Goal: Communication & Community: Connect with others

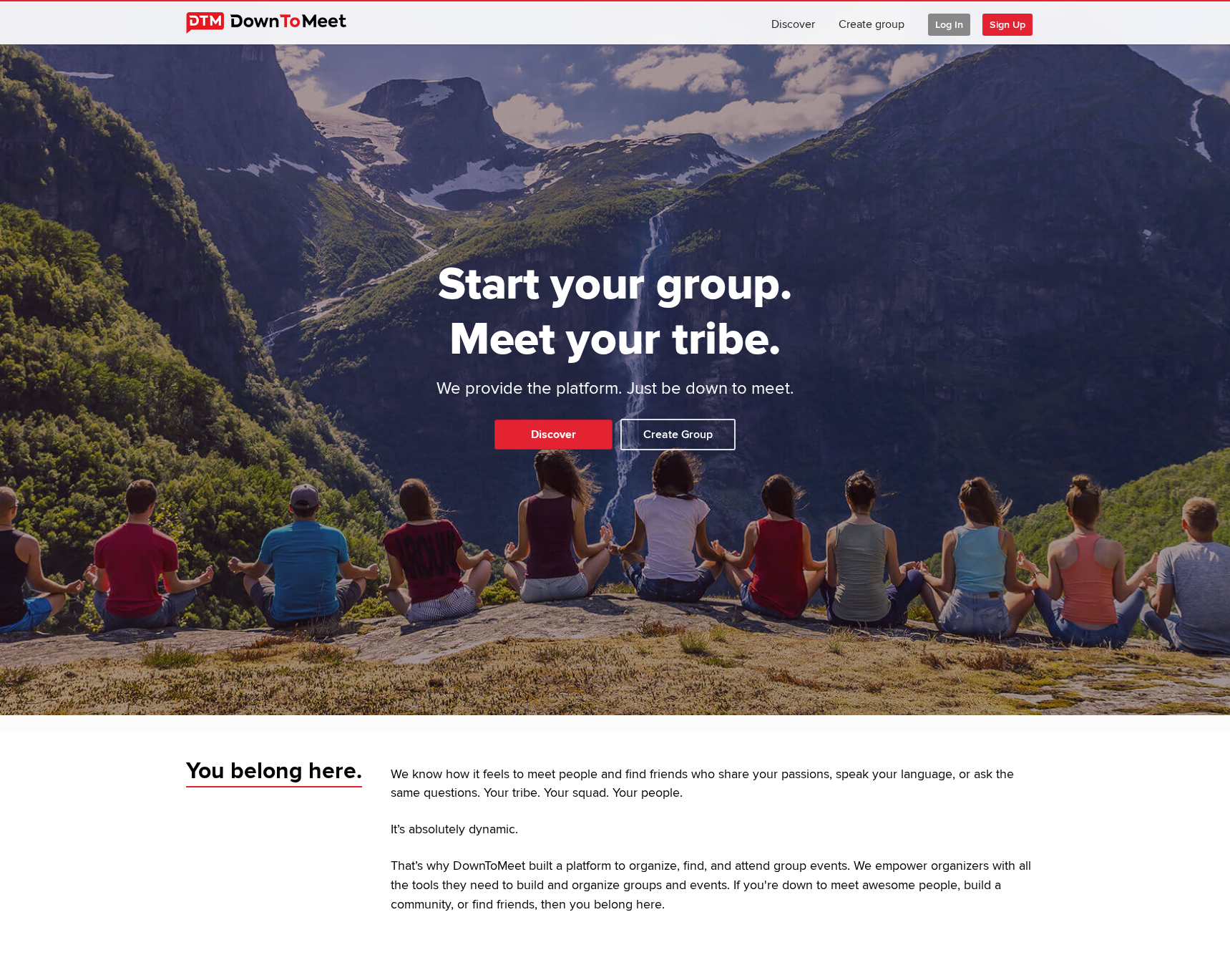
scroll to position [64, 0]
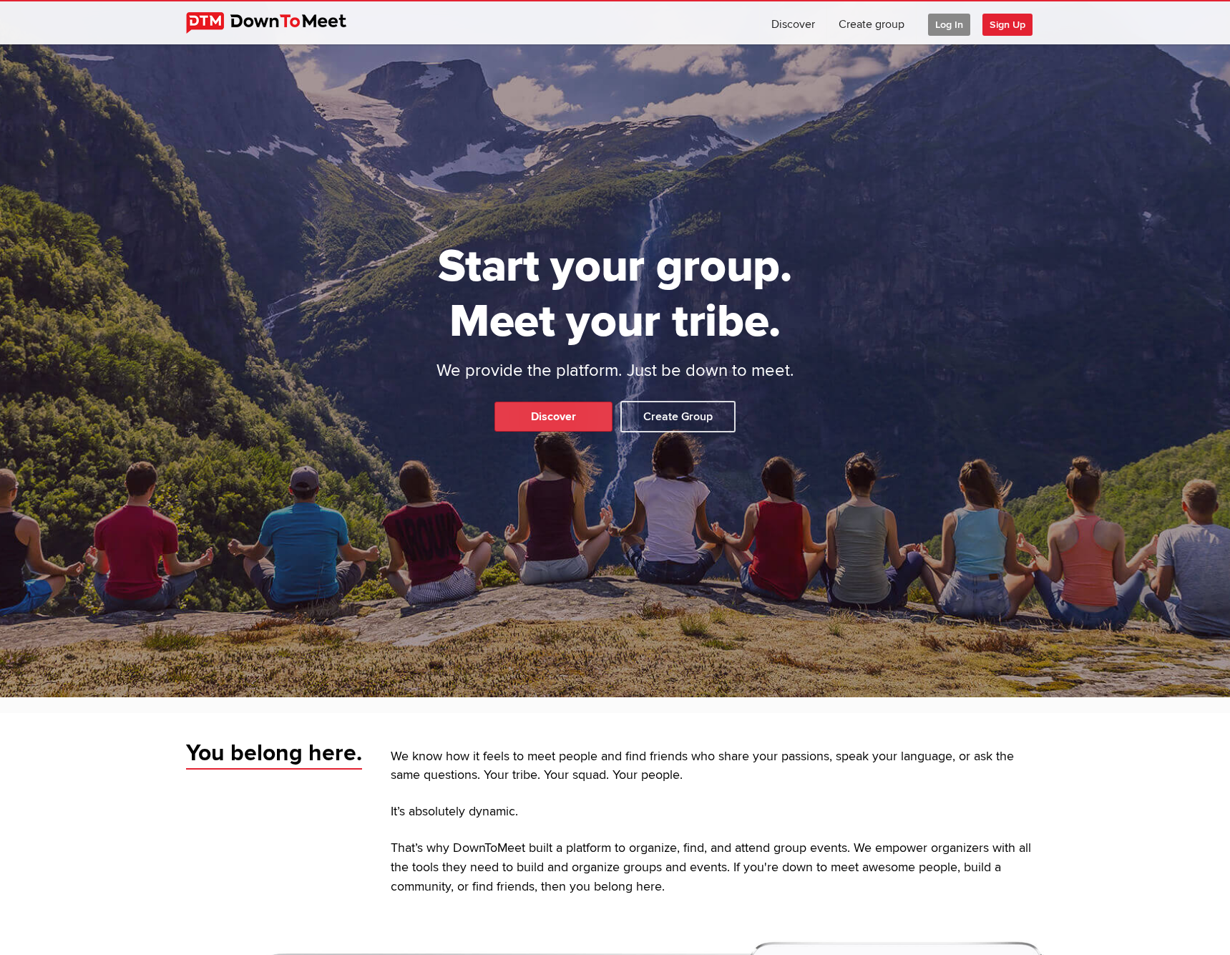
click at [578, 421] on link "Discover" at bounding box center [554, 417] width 118 height 30
select select "null"
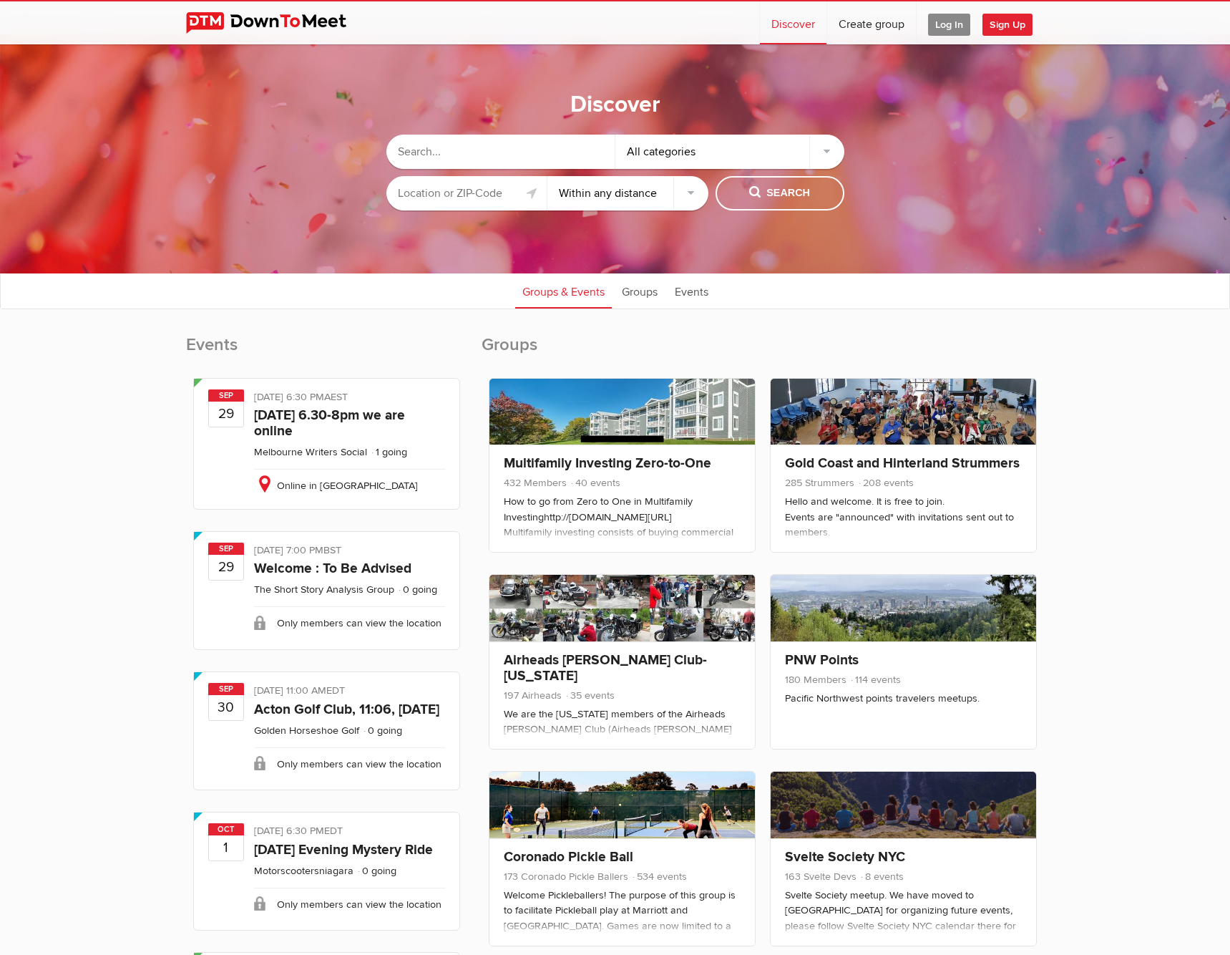
scroll to position [9, 0]
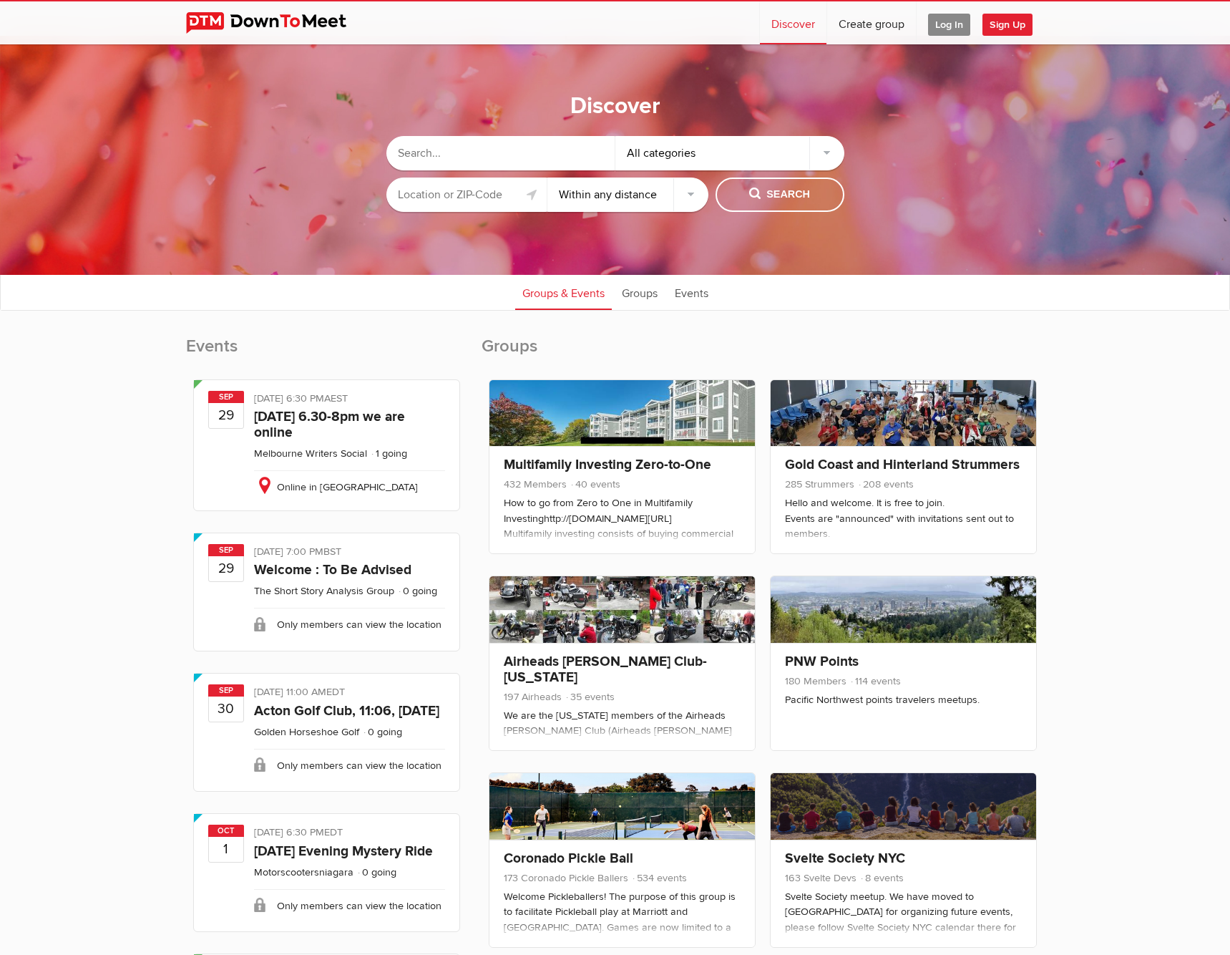
click at [493, 210] on input "text" at bounding box center [467, 195] width 161 height 34
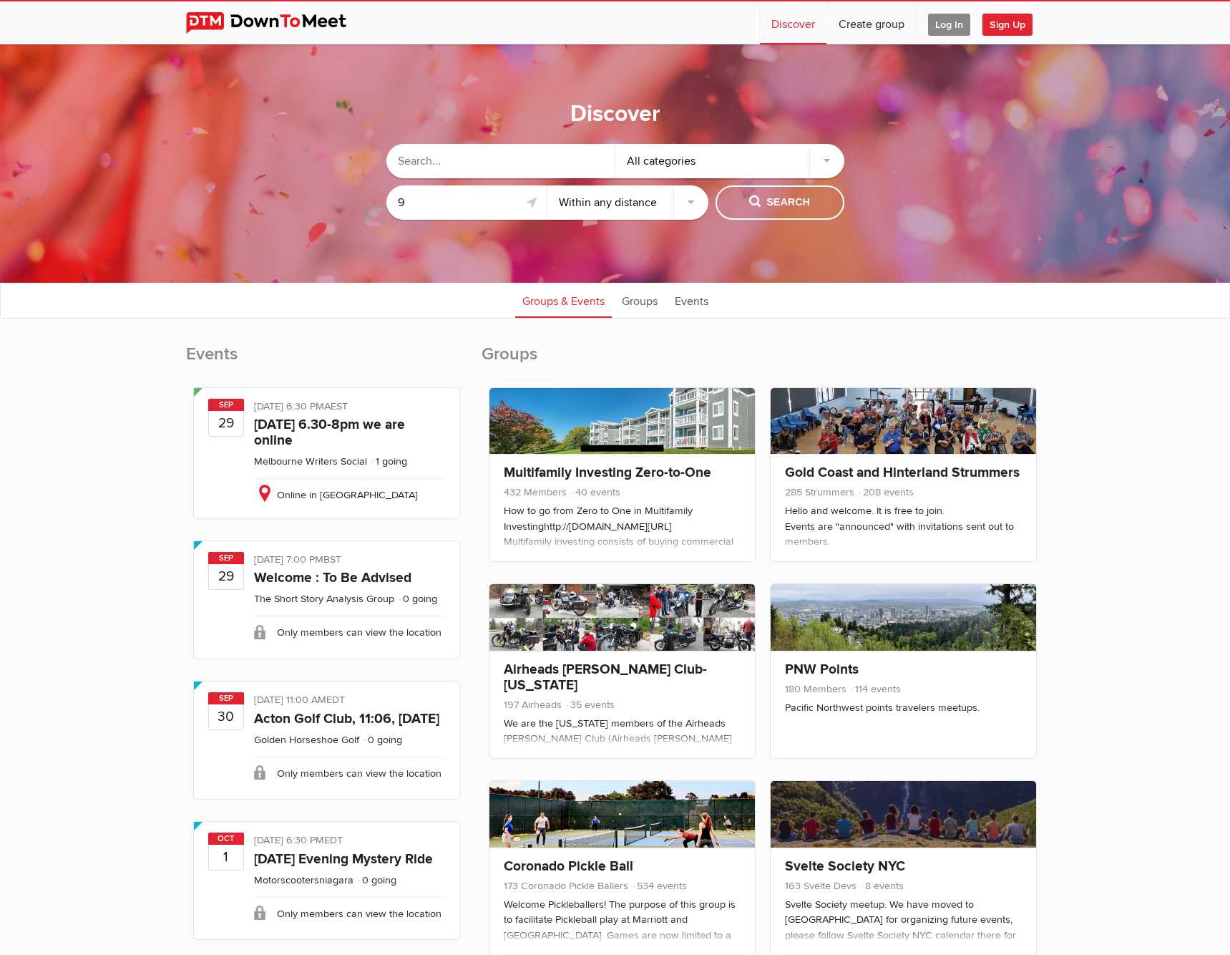
scroll to position [0, 0]
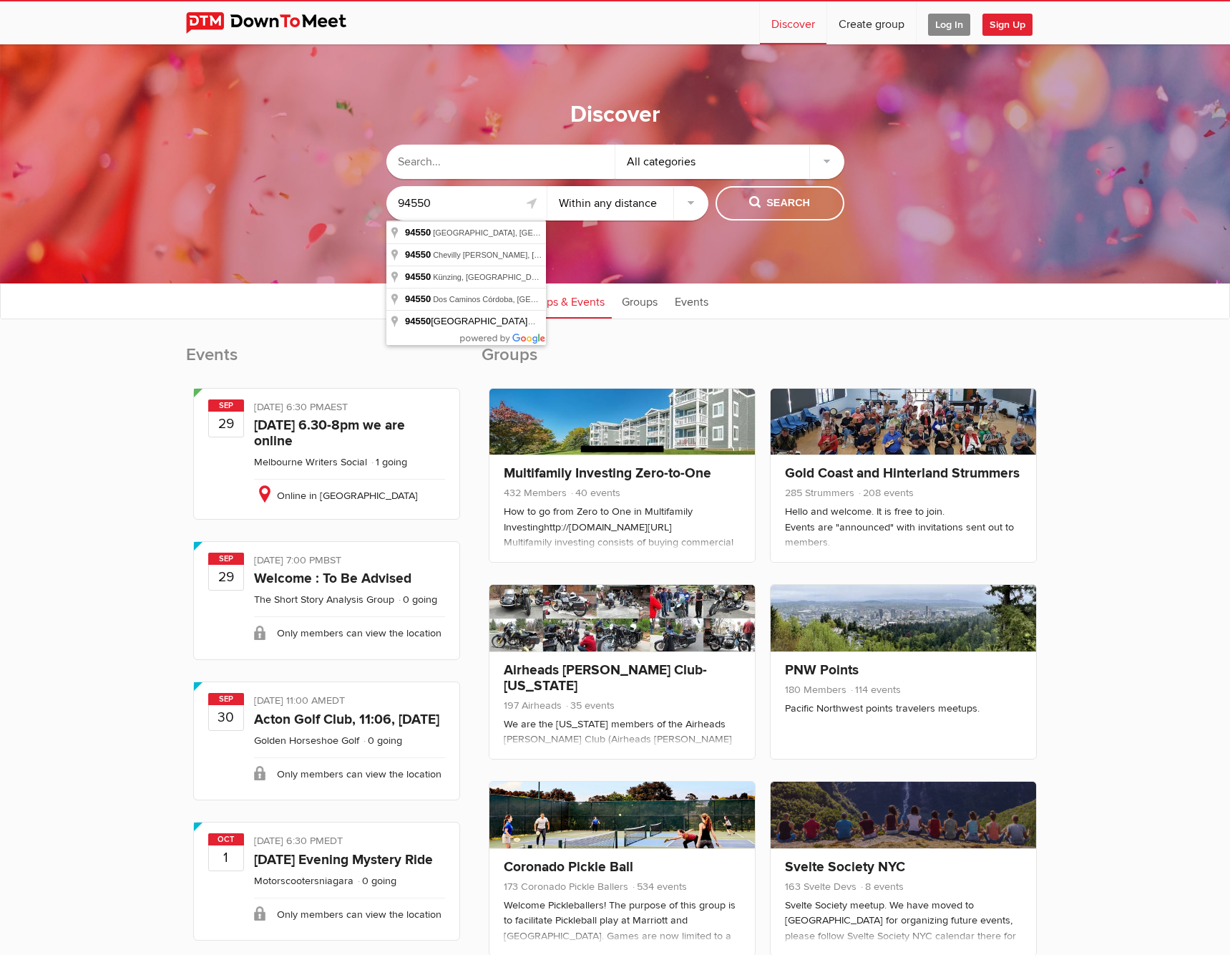
type input "94550"
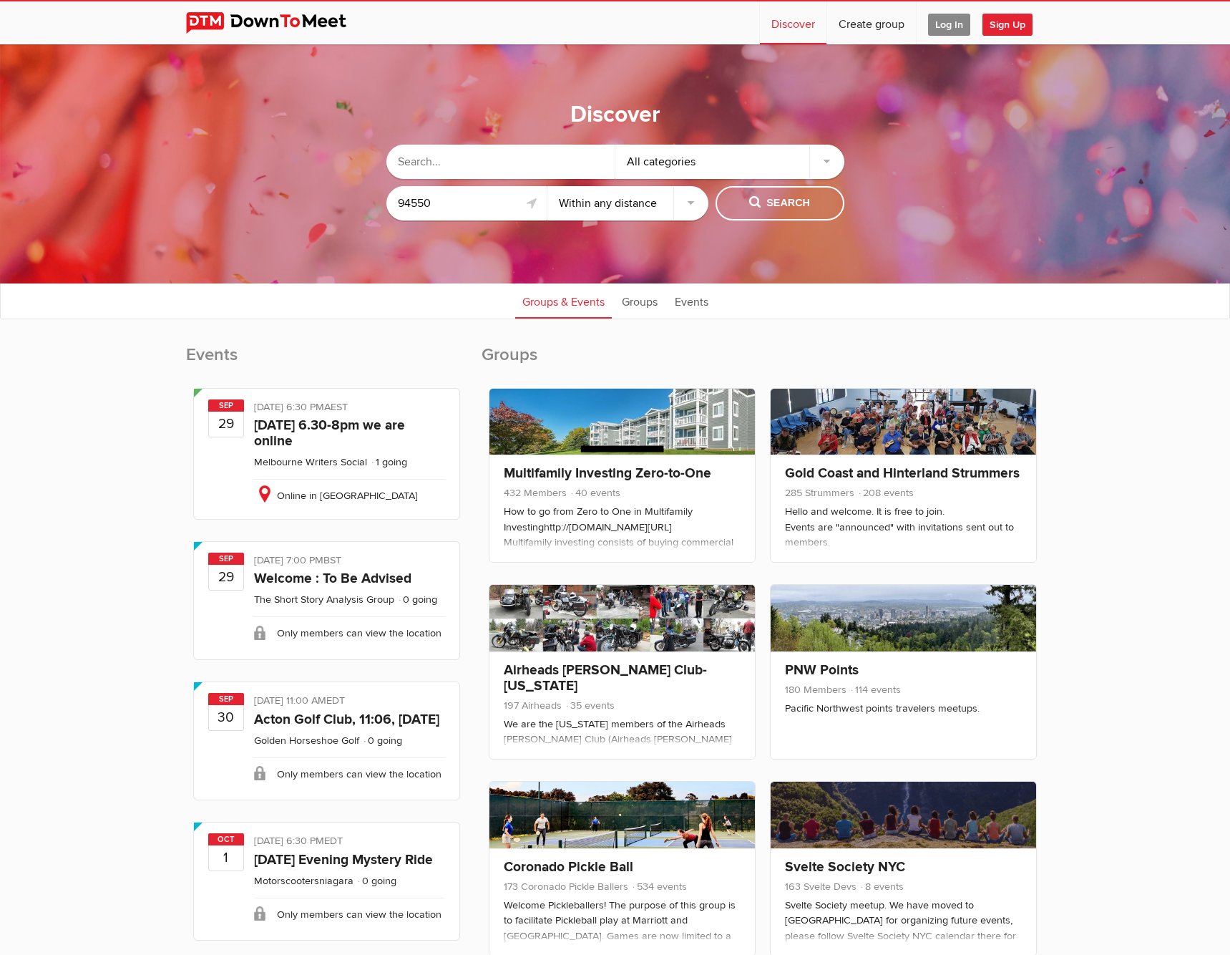
select select "25"
click at [755, 205] on span "Search" at bounding box center [779, 203] width 61 height 16
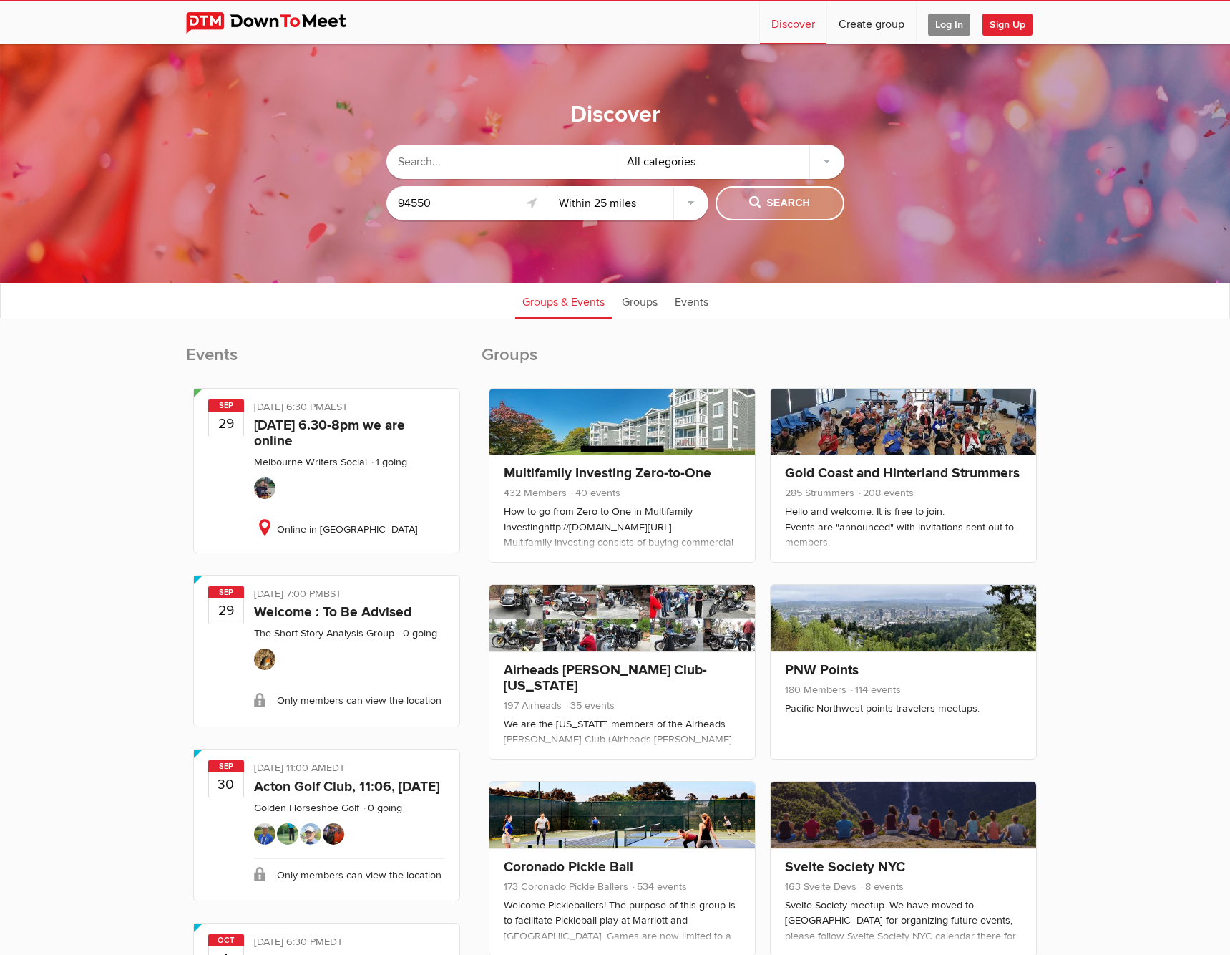
click at [780, 208] on span "Search" at bounding box center [779, 203] width 61 height 16
click at [757, 203] on span "Search" at bounding box center [779, 203] width 61 height 16
click at [826, 165] on div "All categories" at bounding box center [730, 162] width 229 height 34
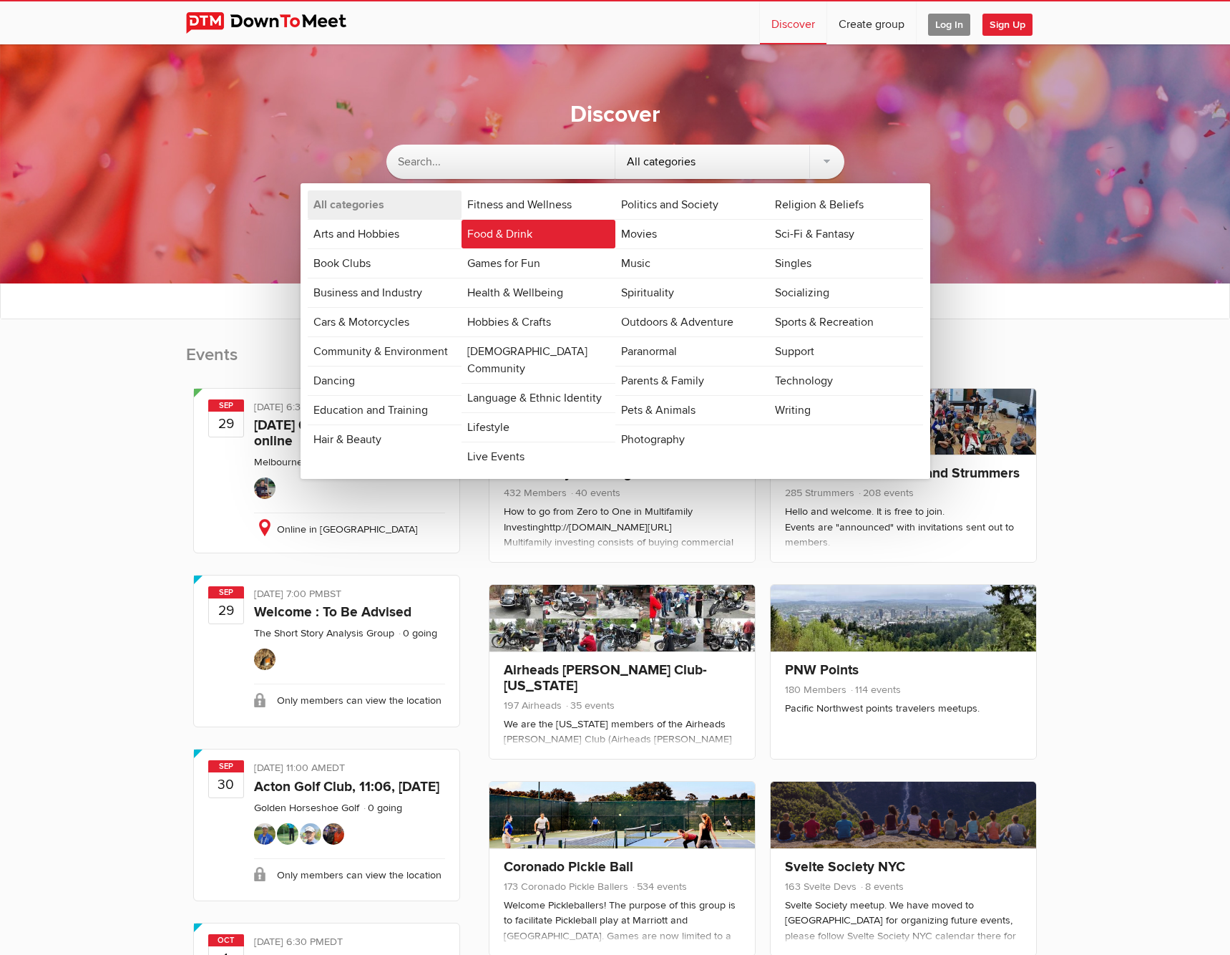
click at [529, 238] on link "Food & Drink" at bounding box center [539, 234] width 154 height 29
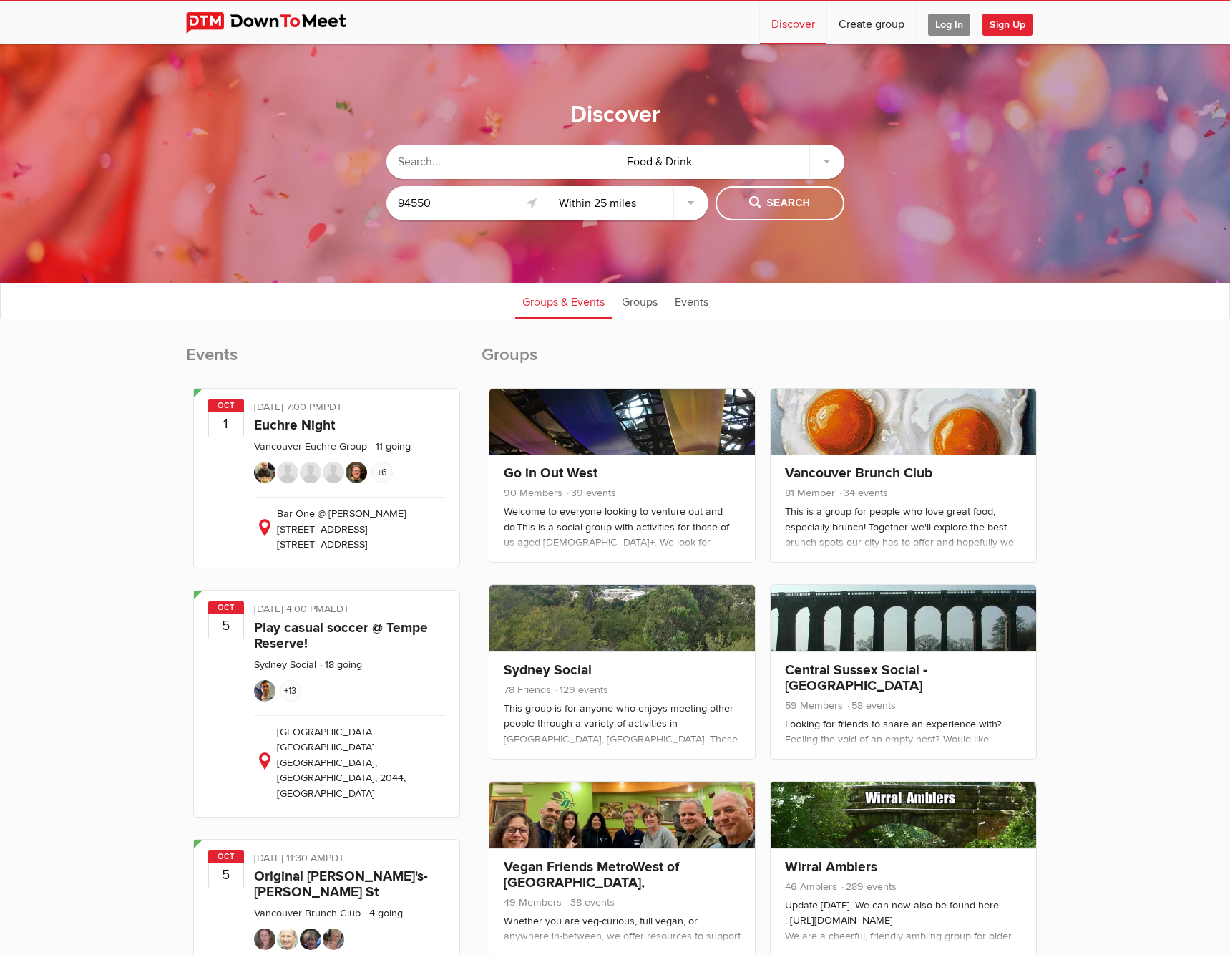
scroll to position [1, 0]
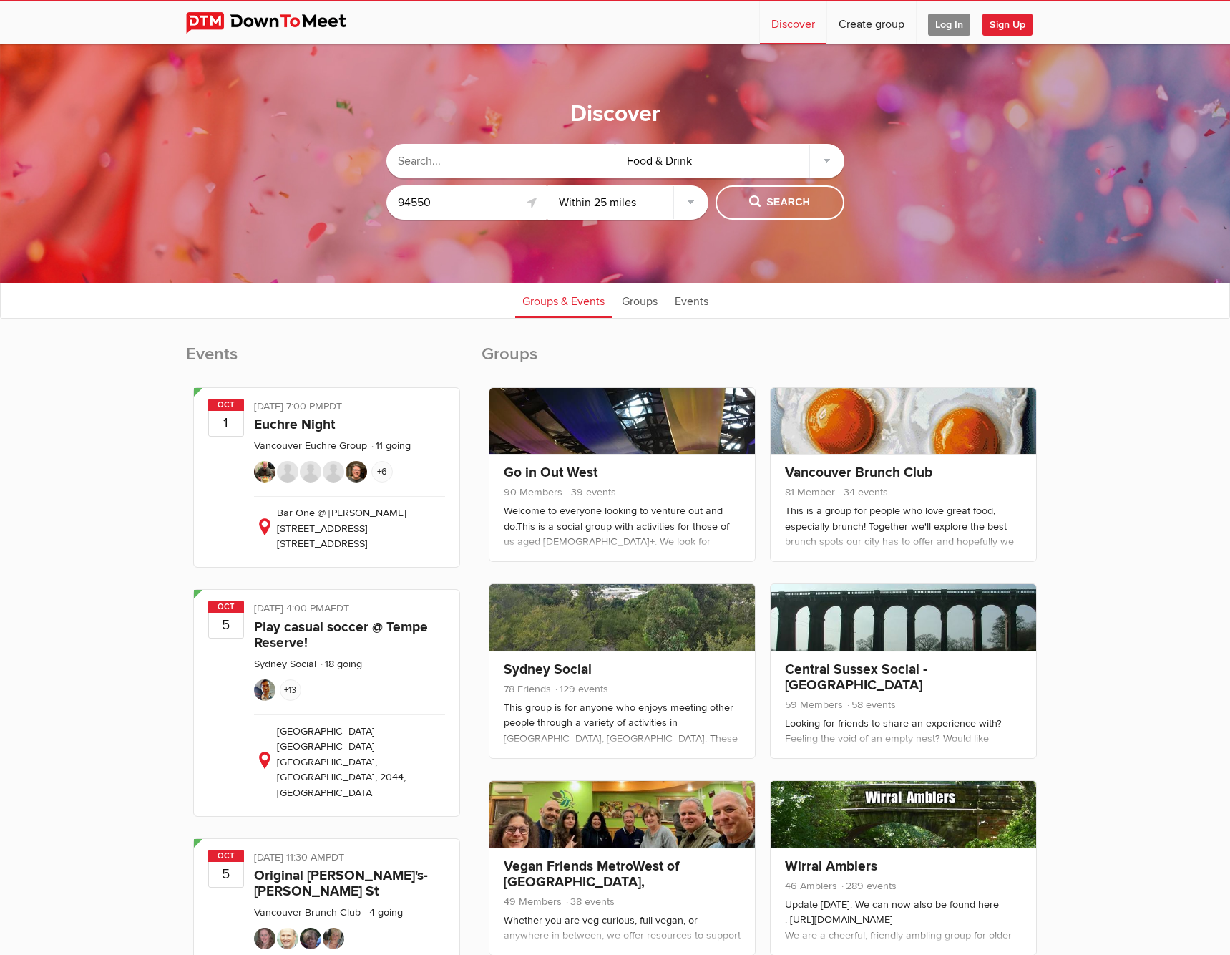
click at [485, 160] on input "text" at bounding box center [501, 161] width 229 height 34
click at [532, 204] on link at bounding box center [532, 202] width 17 height 17
click at [437, 210] on input "text" at bounding box center [467, 202] width 161 height 34
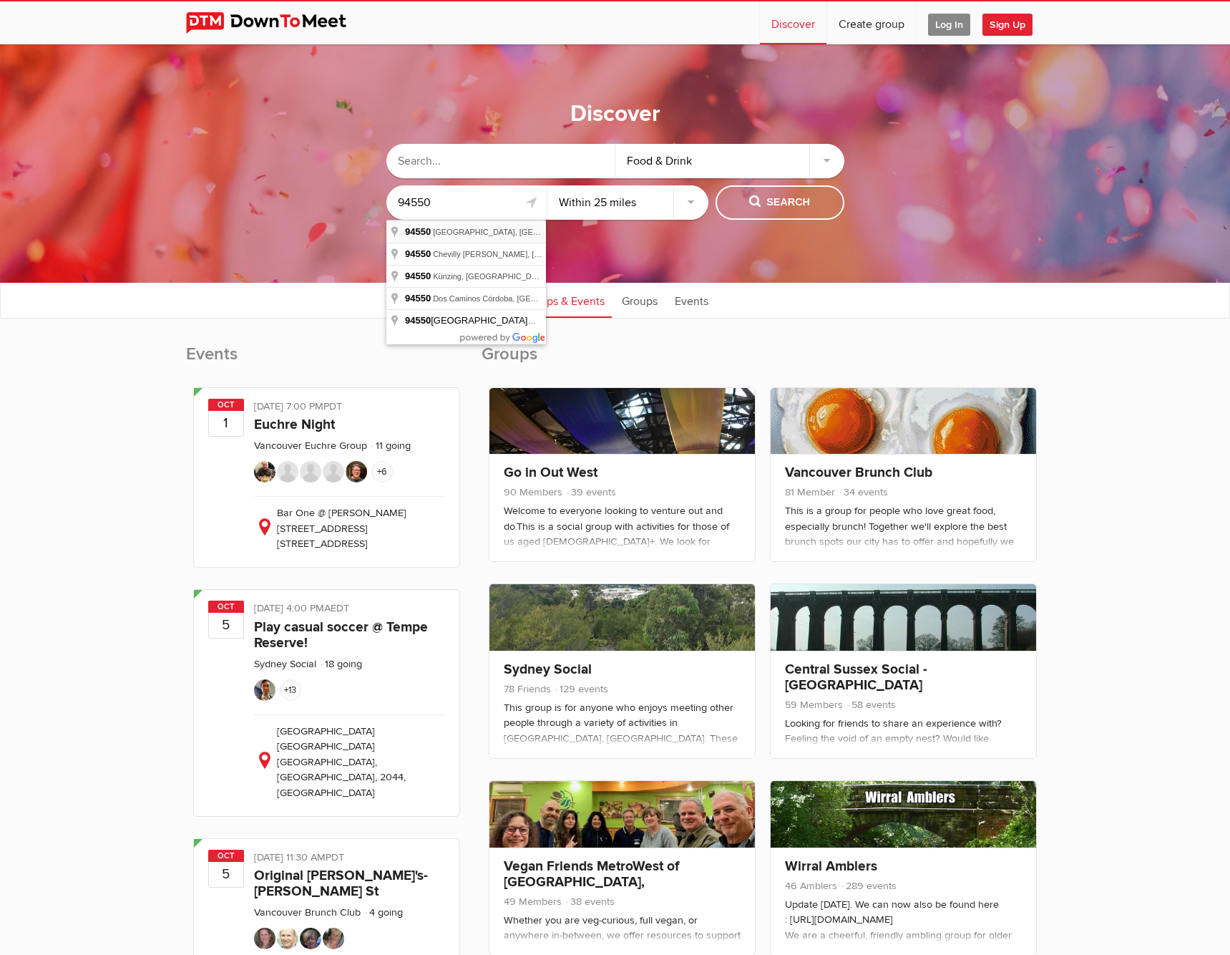
type input "[GEOGRAPHIC_DATA], [GEOGRAPHIC_DATA]"
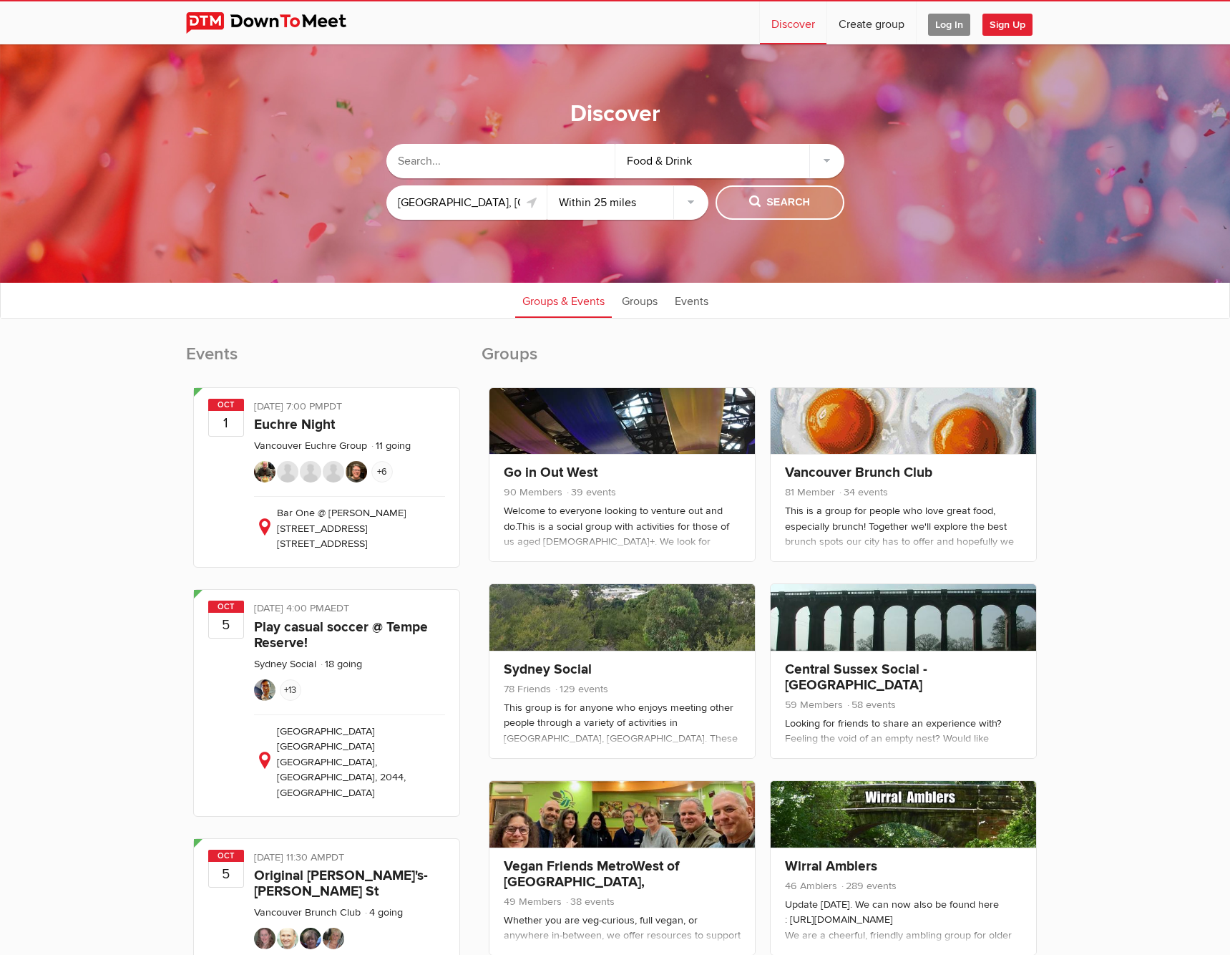
click at [794, 202] on span "Search" at bounding box center [779, 203] width 61 height 16
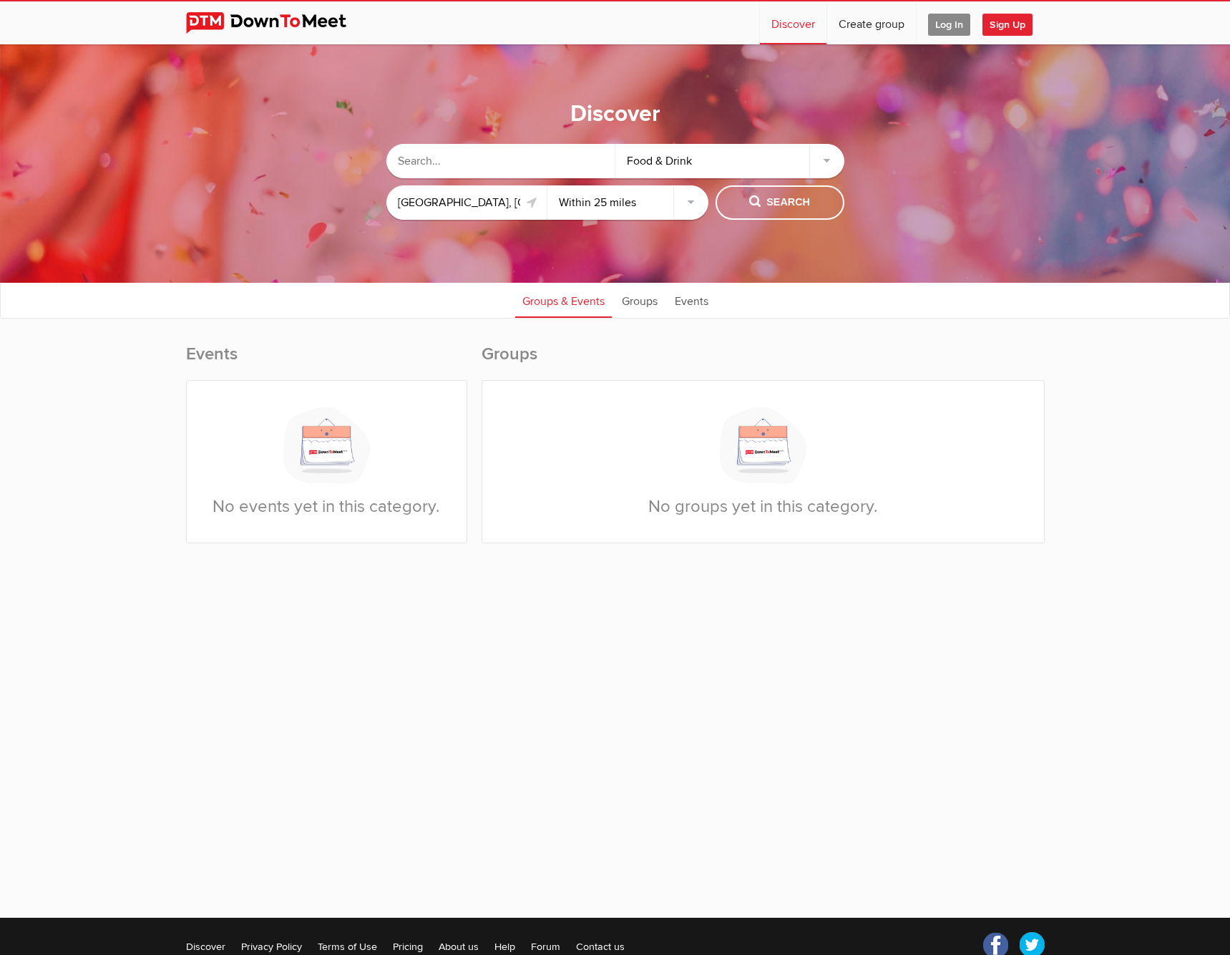
click at [822, 158] on div "Food & Drink" at bounding box center [730, 161] width 229 height 34
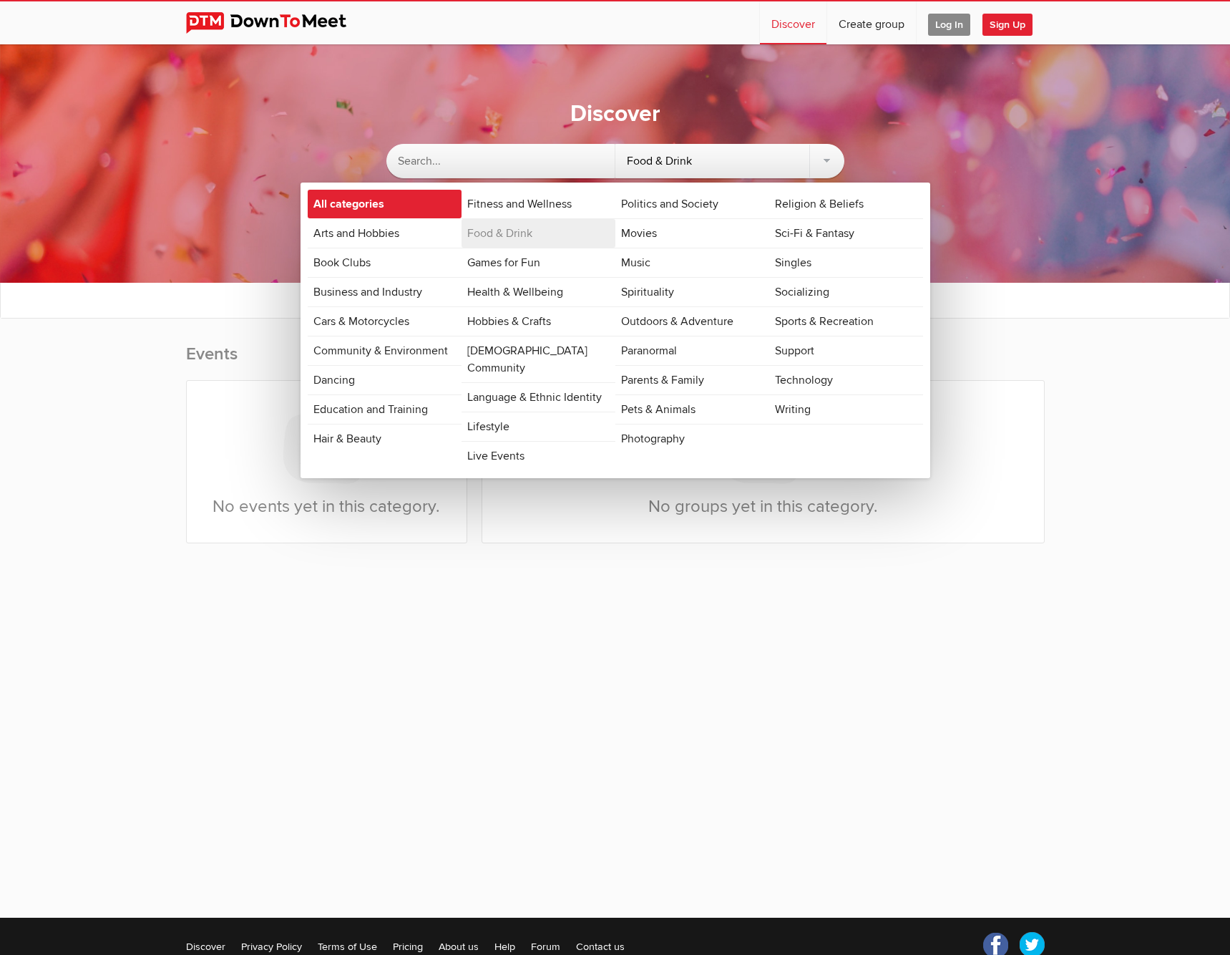
click at [351, 203] on link "All categories" at bounding box center [385, 204] width 154 height 29
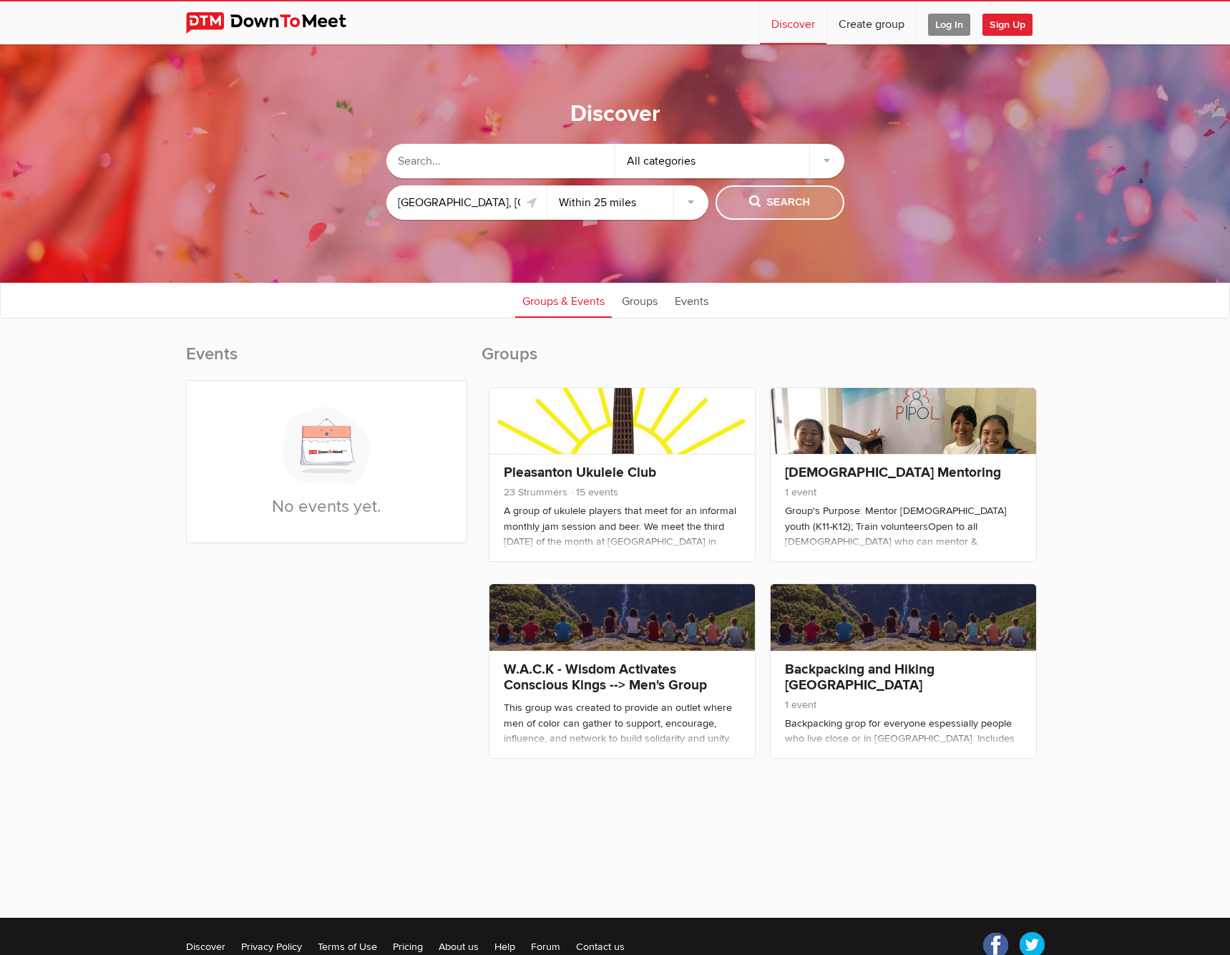
click at [779, 196] on span "Search" at bounding box center [779, 203] width 61 height 16
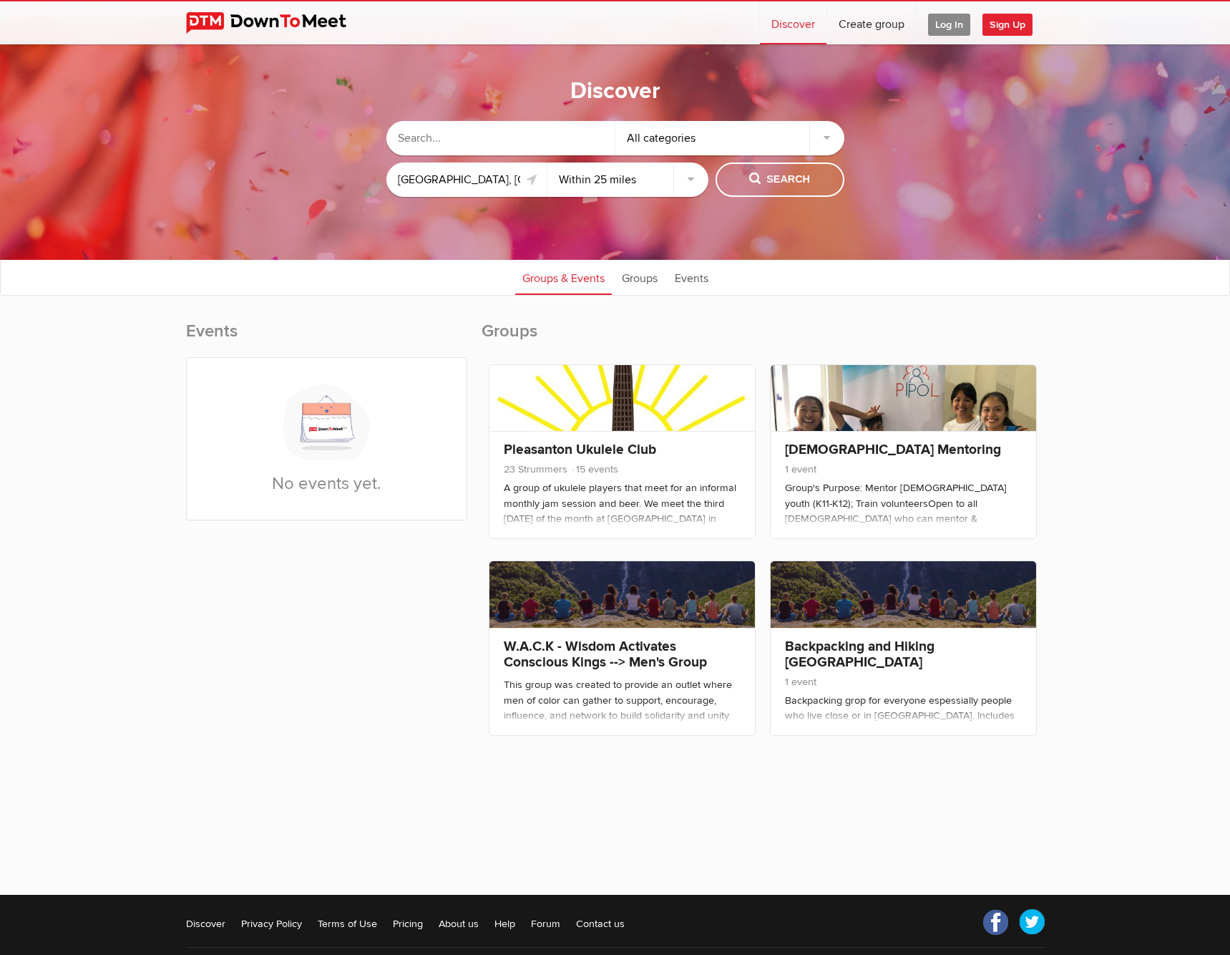
scroll to position [26, 0]
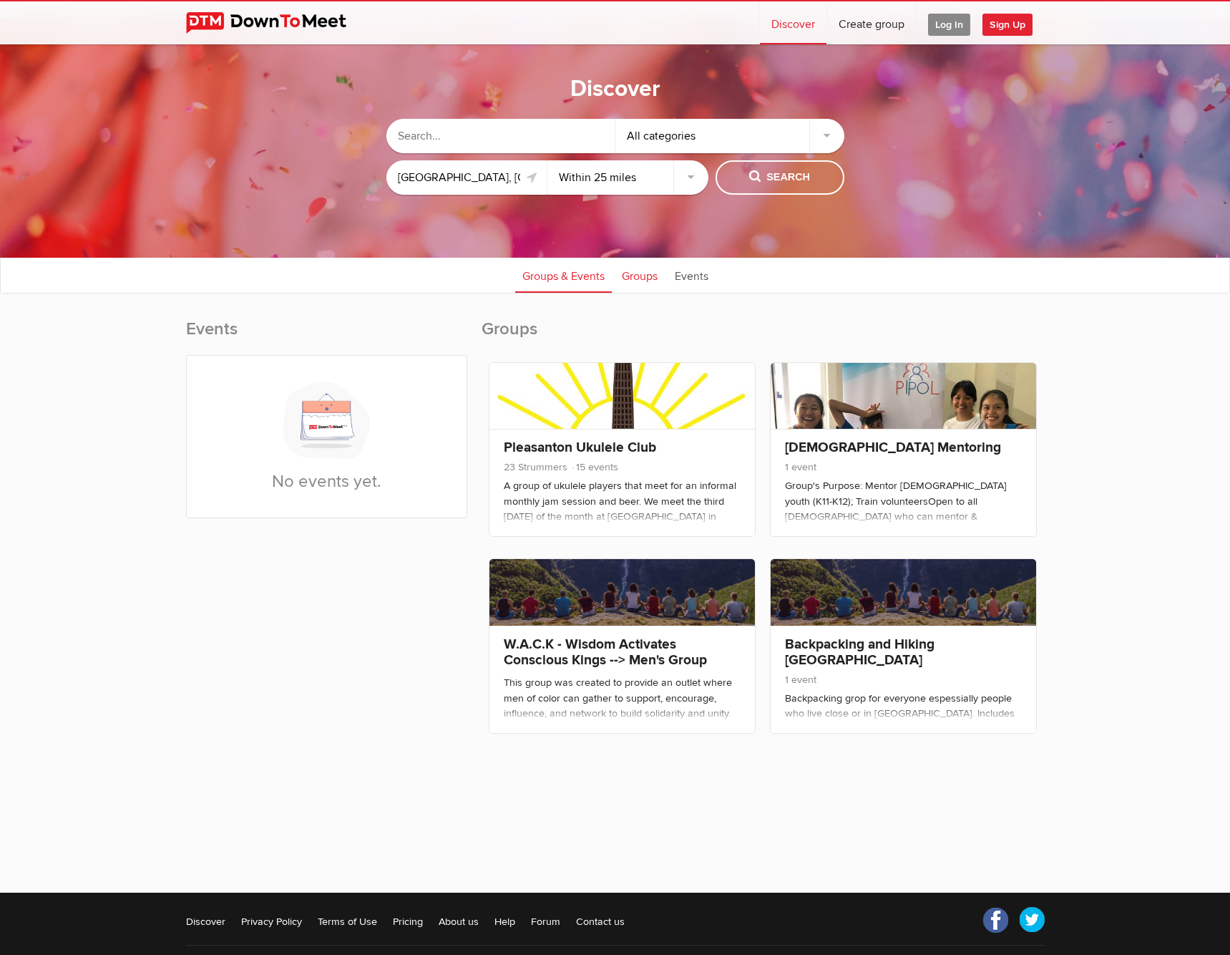
click at [635, 278] on link "Groups" at bounding box center [640, 275] width 50 height 36
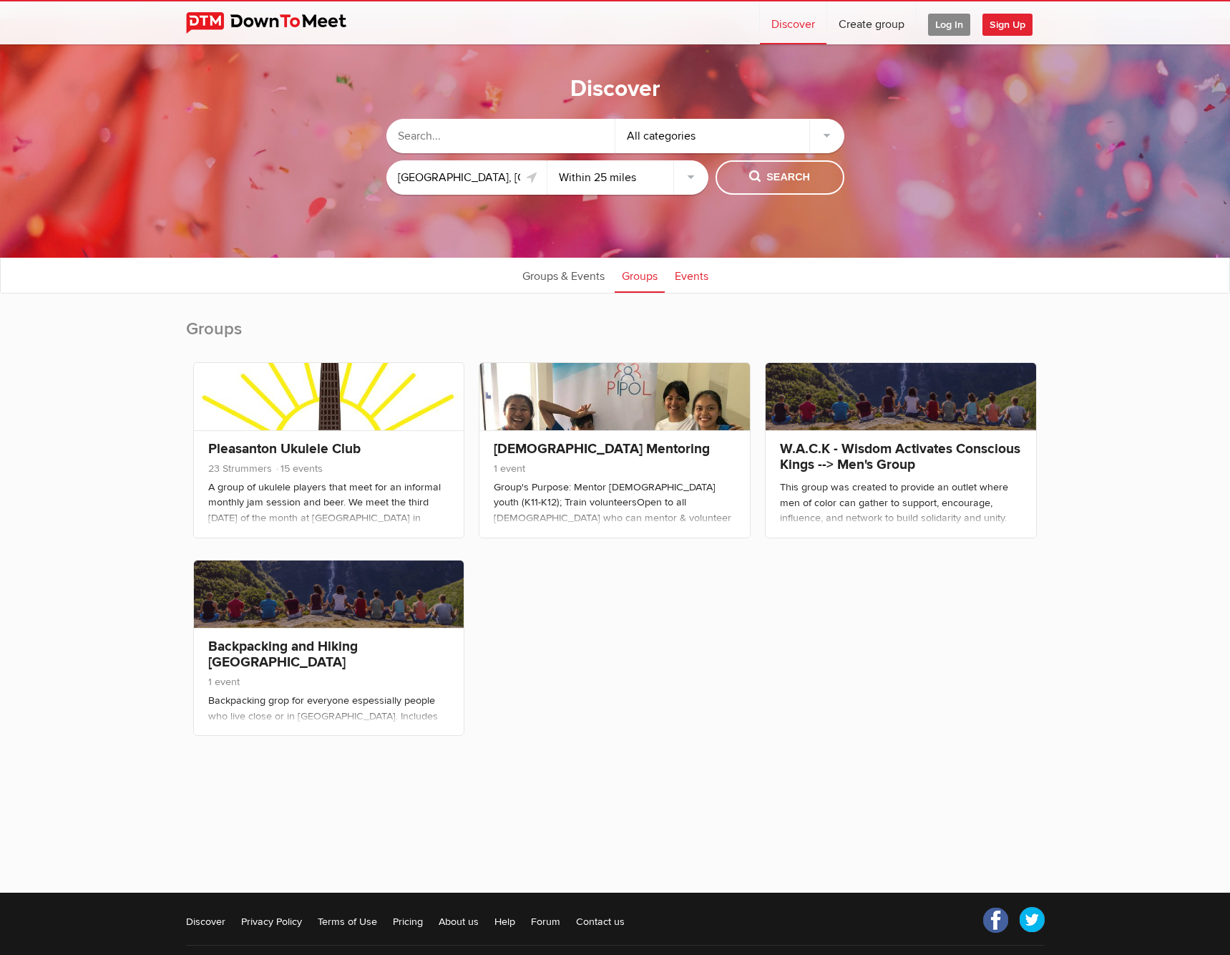
click at [707, 278] on link "Events" at bounding box center [692, 275] width 48 height 36
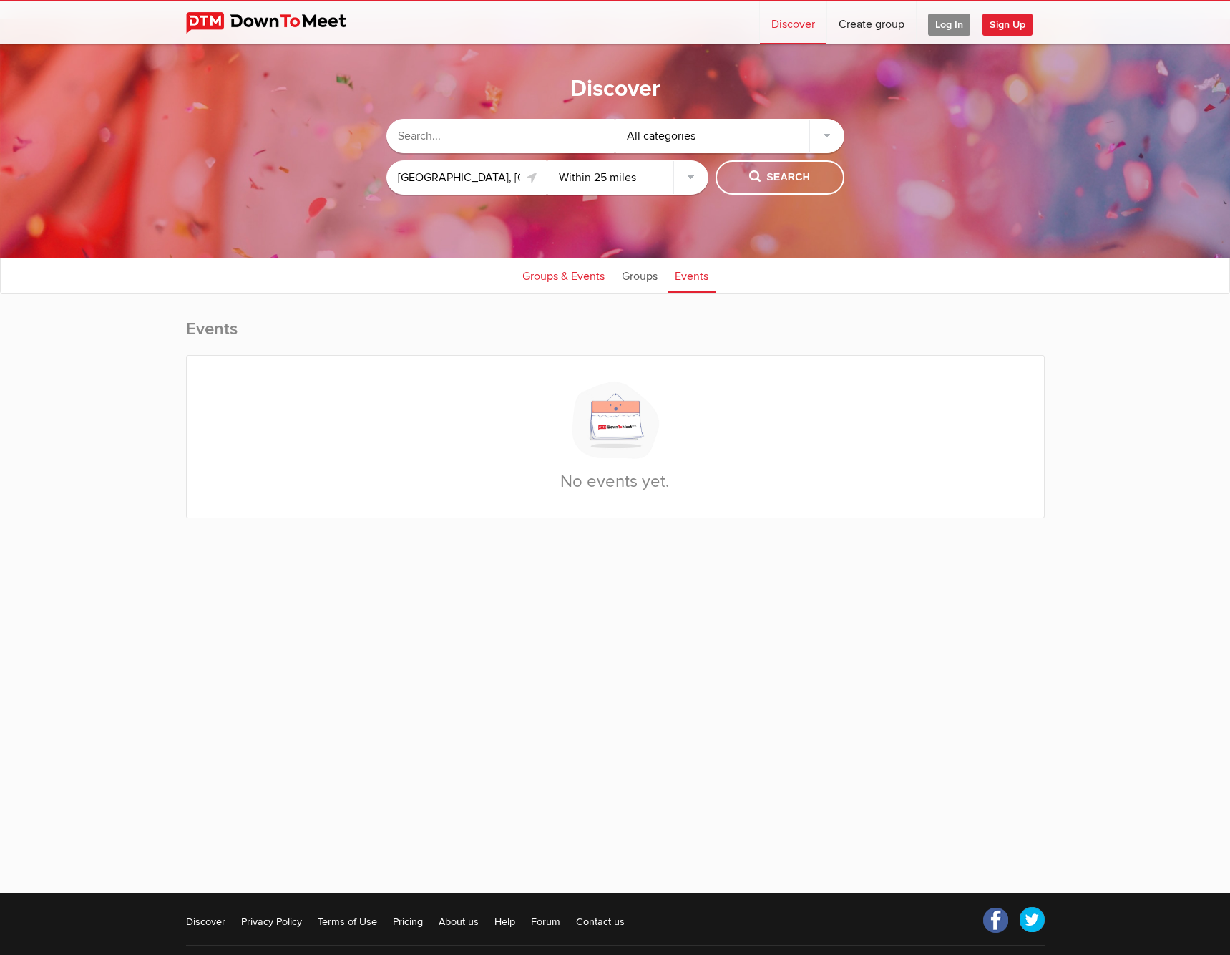
click at [535, 283] on link "Groups & Events" at bounding box center [563, 275] width 97 height 36
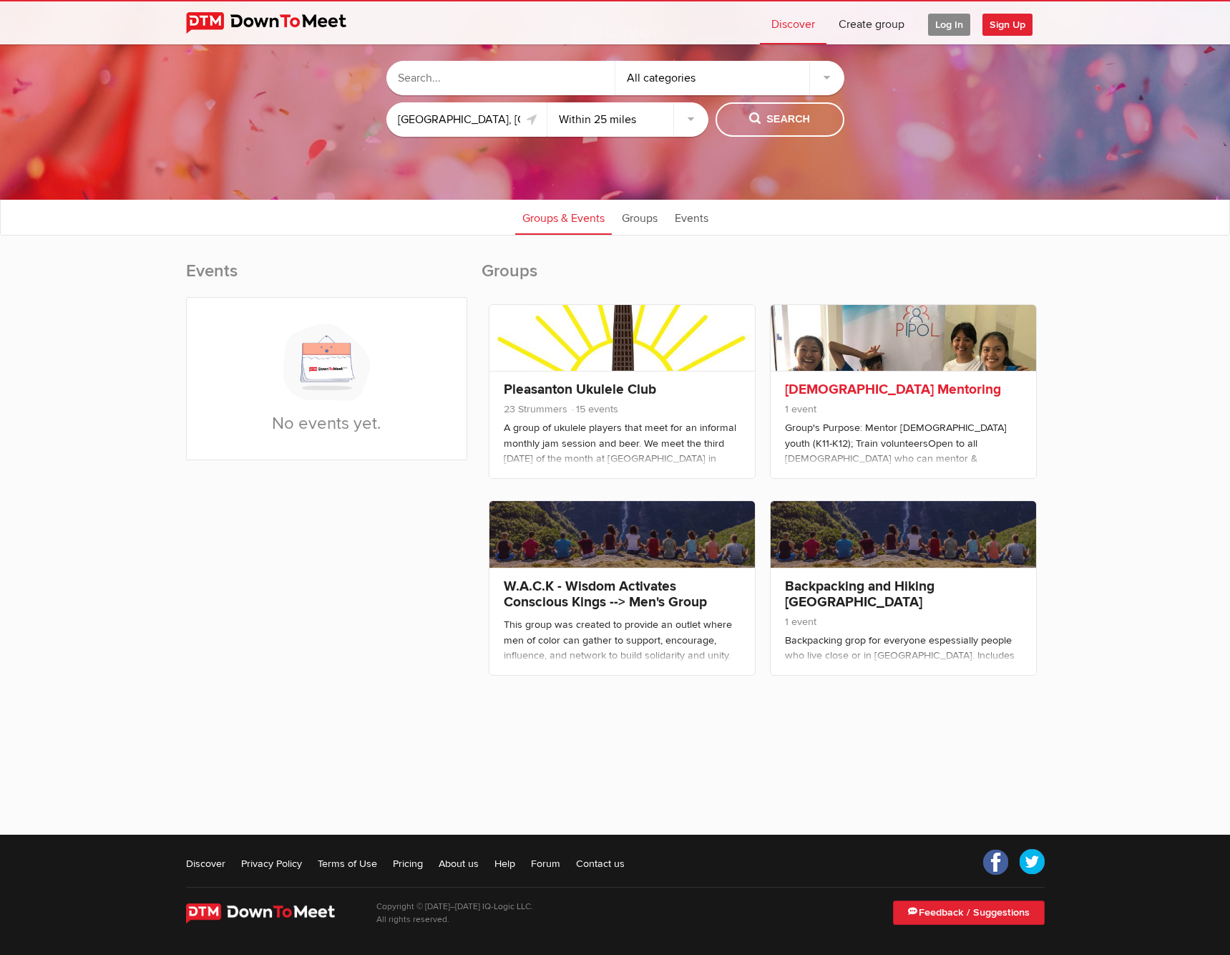
scroll to position [84, 0]
click at [401, 865] on link "Pricing" at bounding box center [408, 863] width 30 height 14
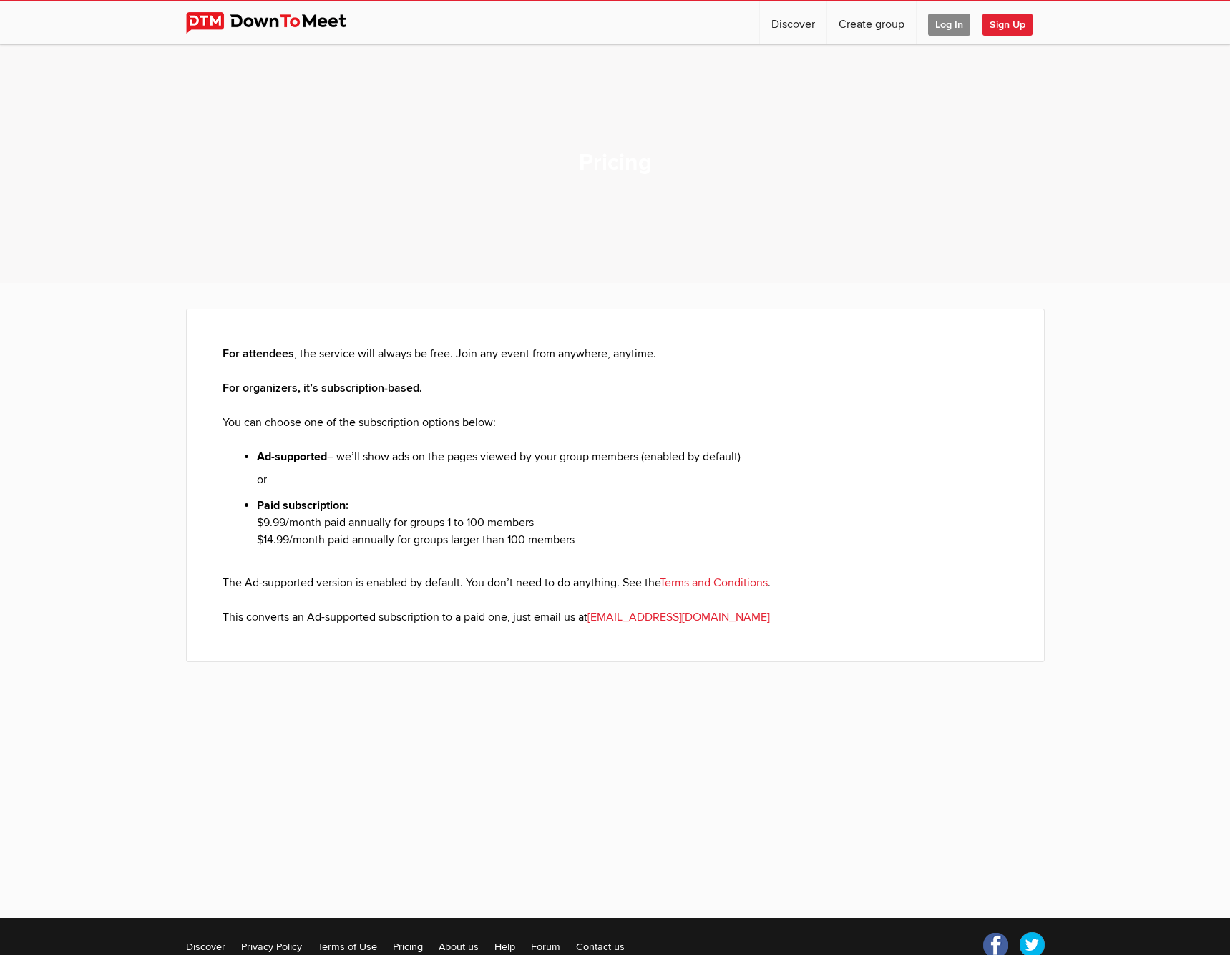
scroll to position [9, 0]
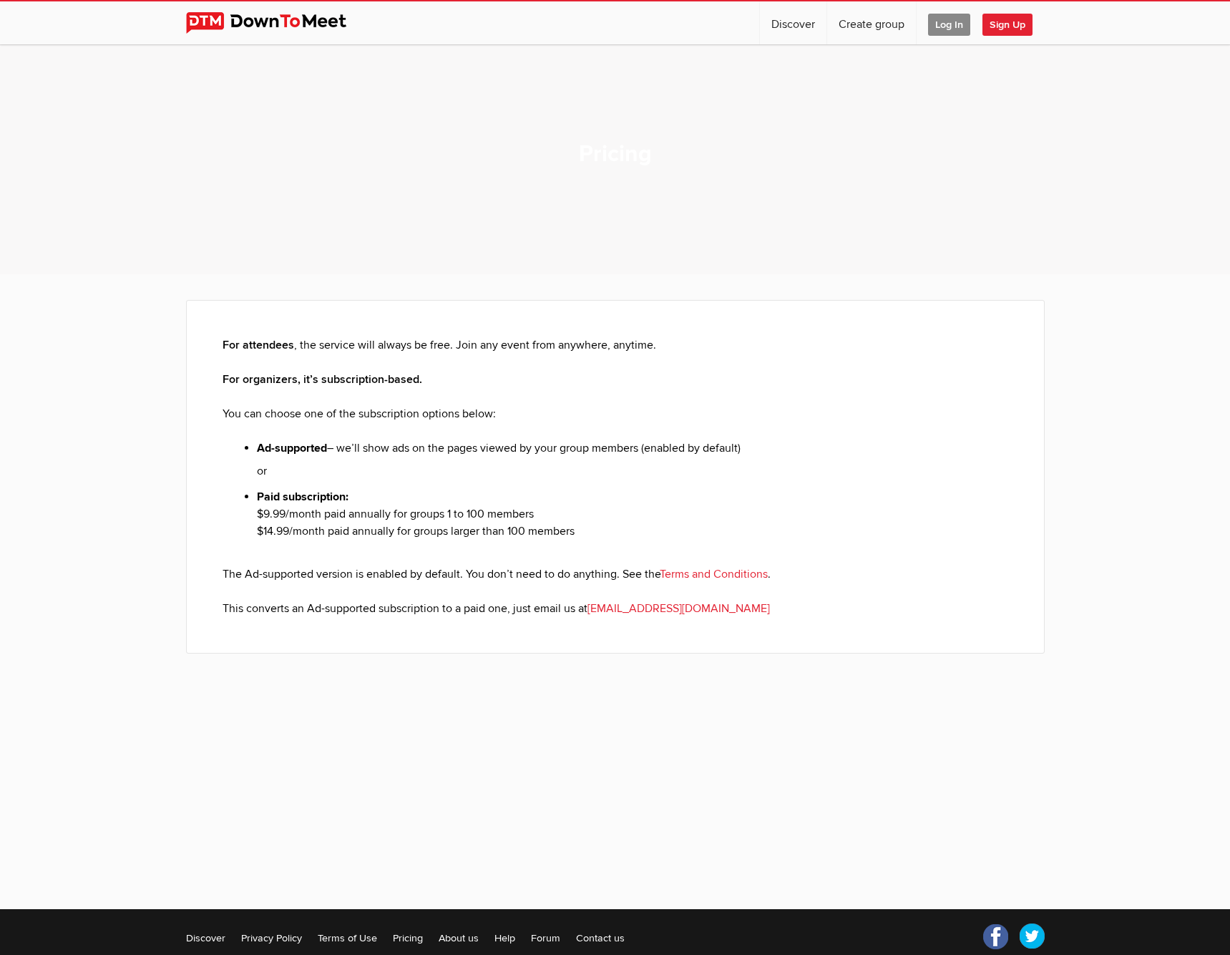
click at [895, 97] on div "Pricing" at bounding box center [615, 154] width 1230 height 239
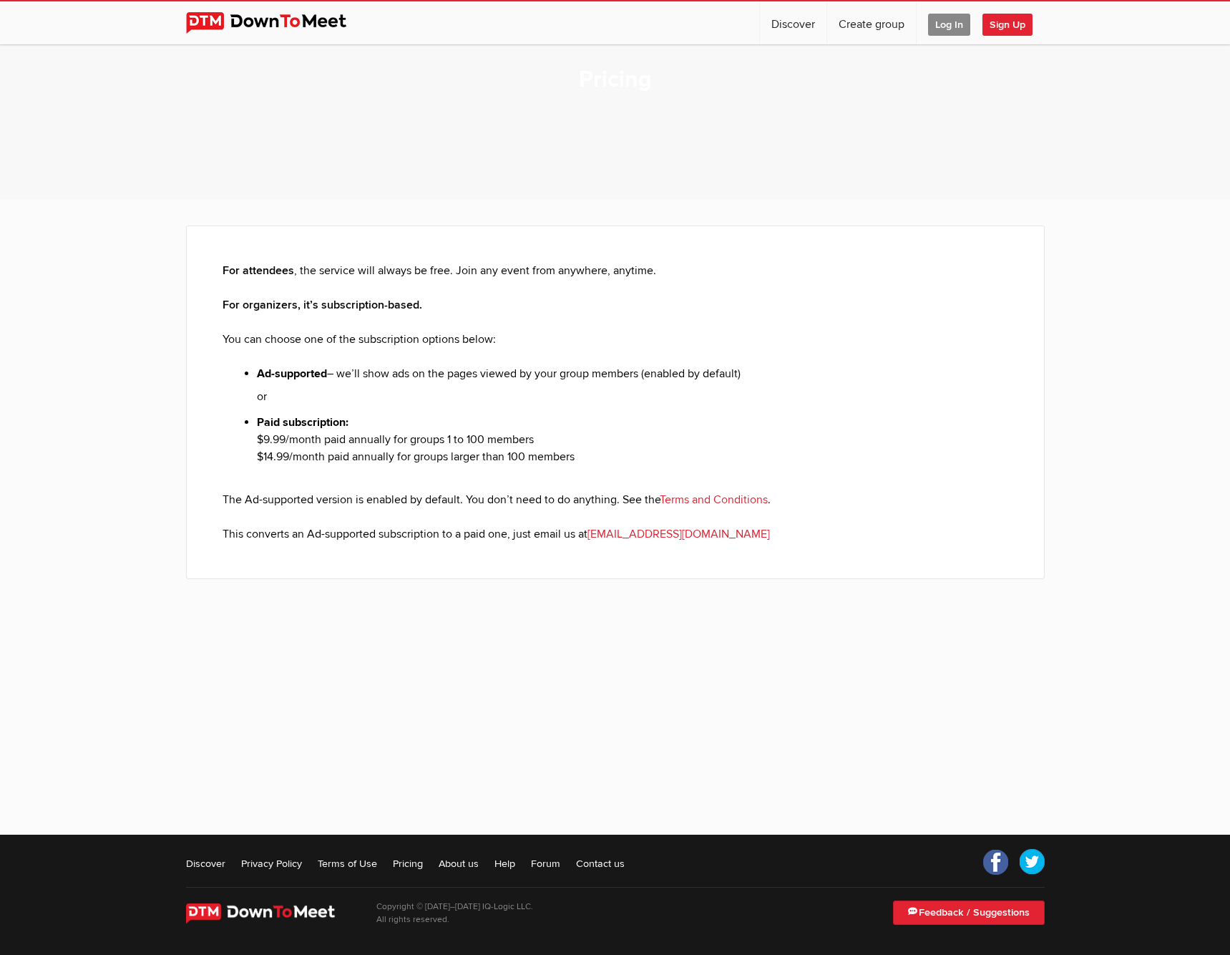
scroll to position [0, 0]
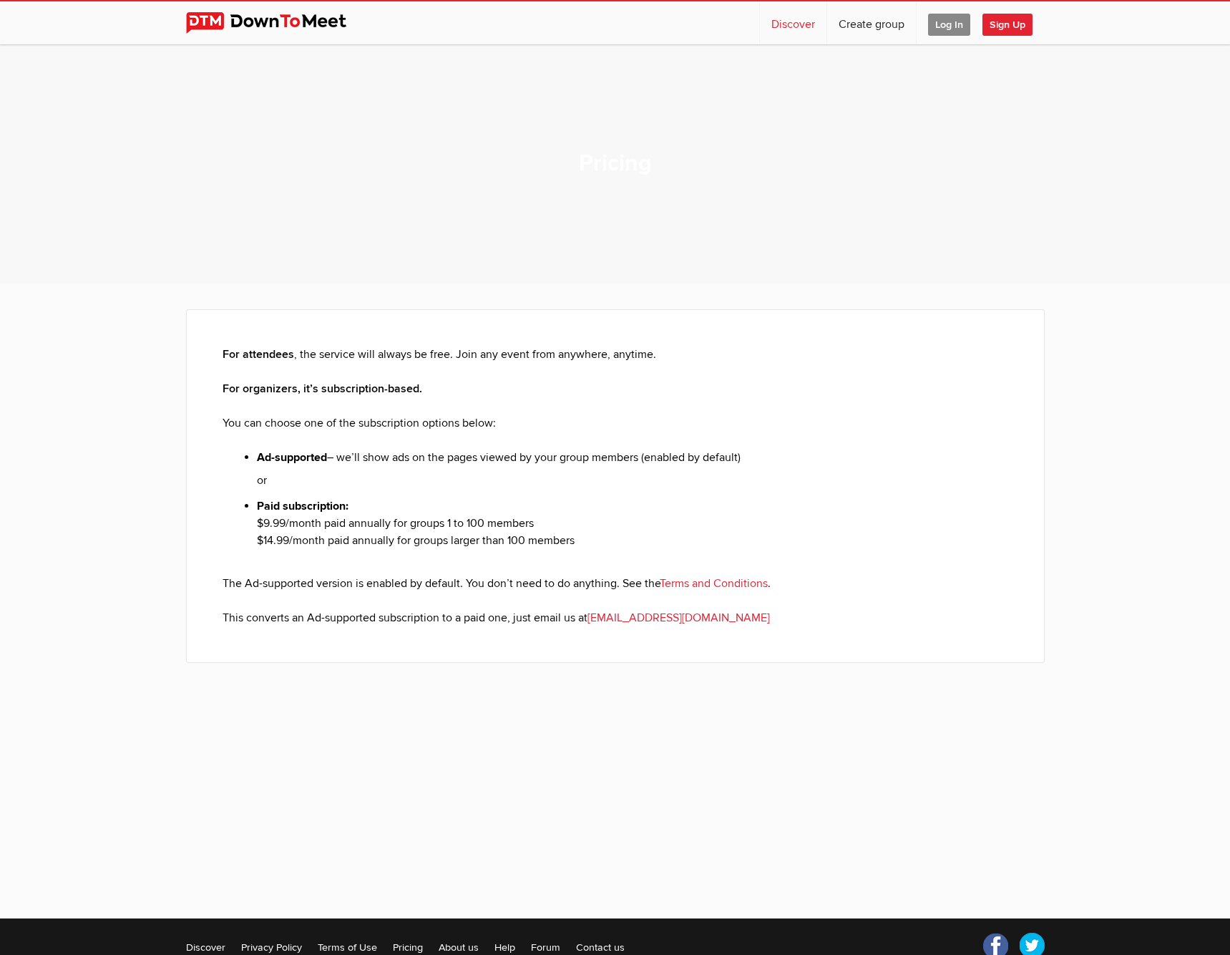
click at [794, 29] on link "Discover" at bounding box center [793, 22] width 67 height 43
select select "null"
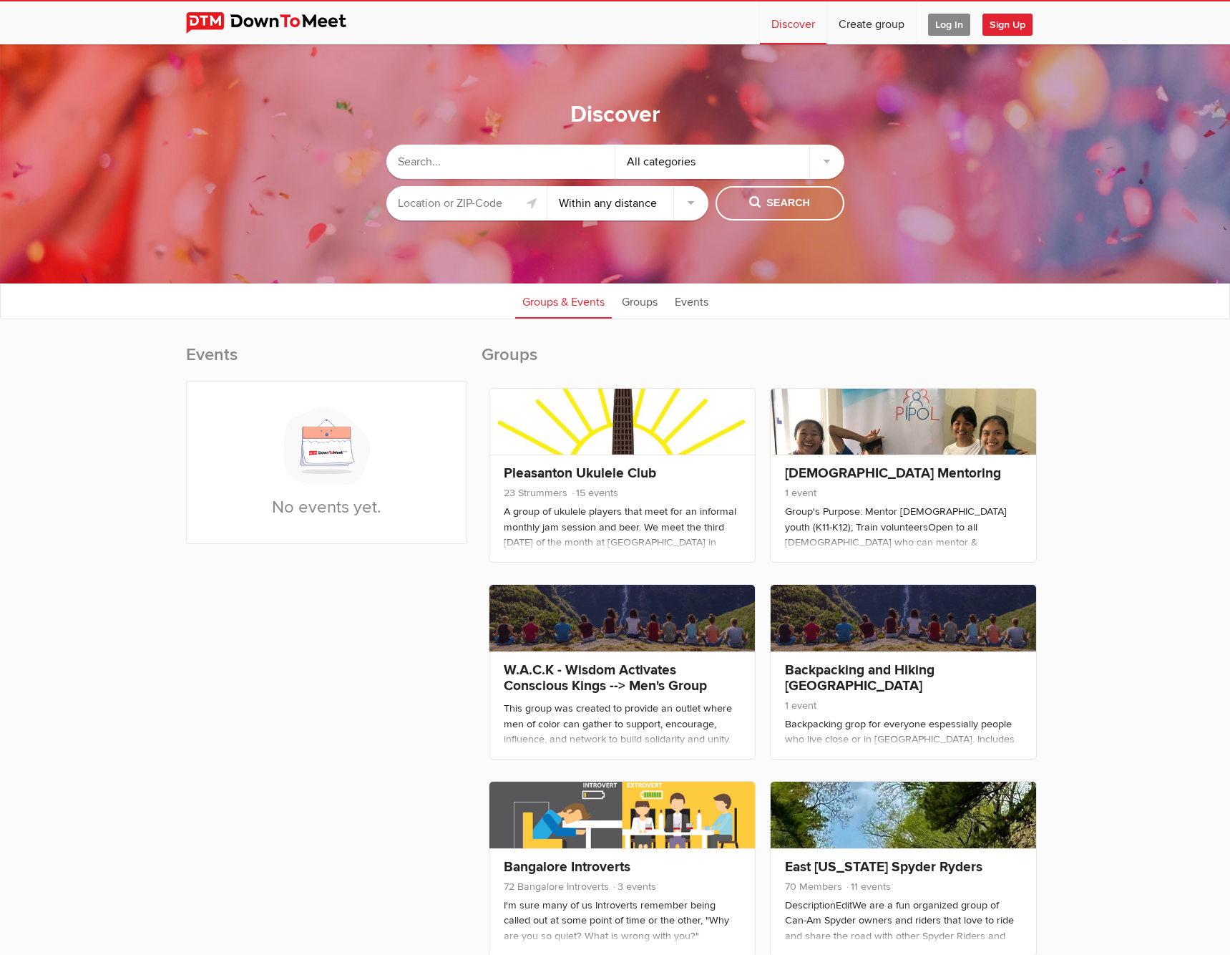
click at [496, 202] on input "text" at bounding box center [467, 203] width 161 height 34
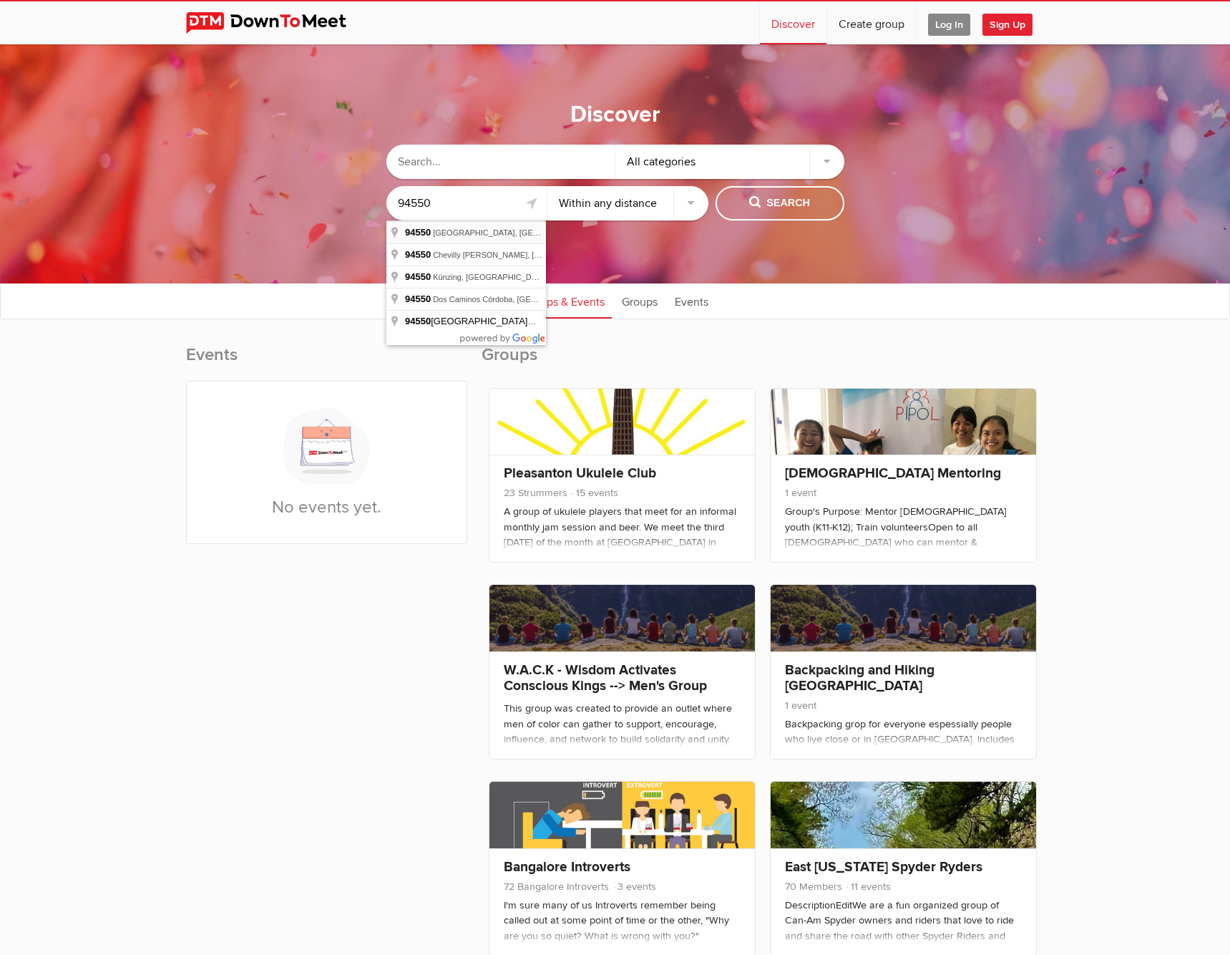
type input "[GEOGRAPHIC_DATA], [GEOGRAPHIC_DATA]"
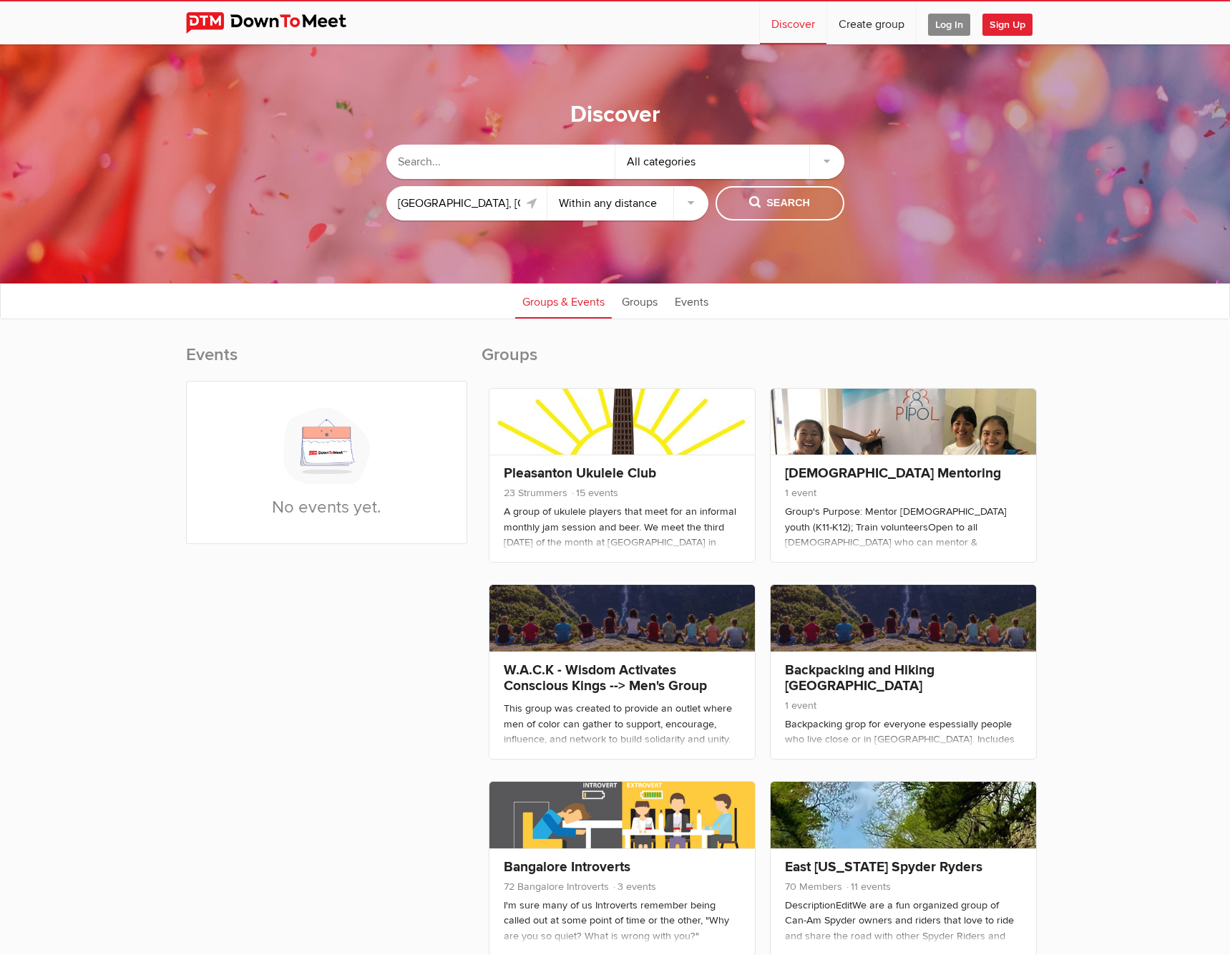
click at [535, 203] on link at bounding box center [532, 203] width 17 height 17
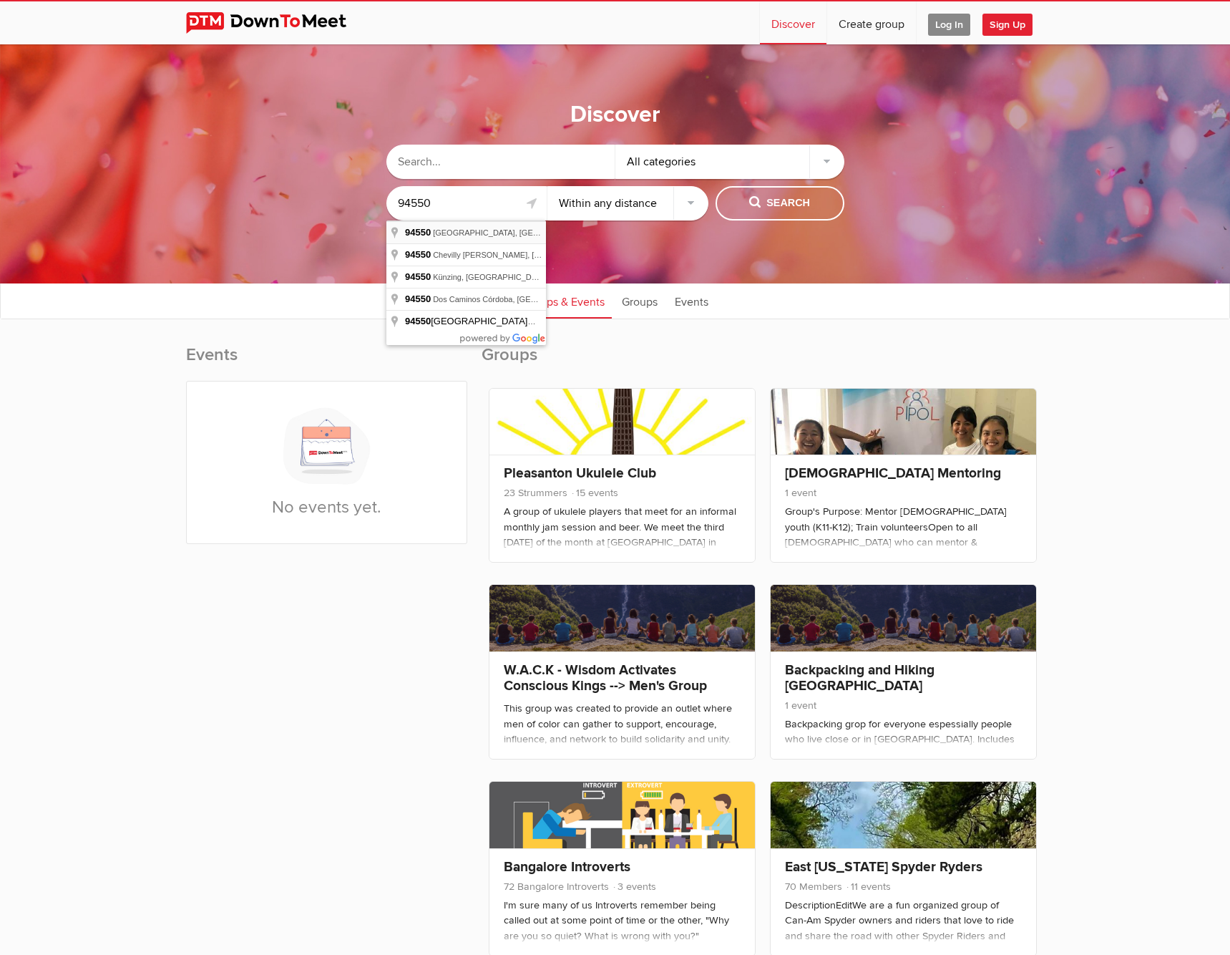
type input "[GEOGRAPHIC_DATA], [GEOGRAPHIC_DATA]"
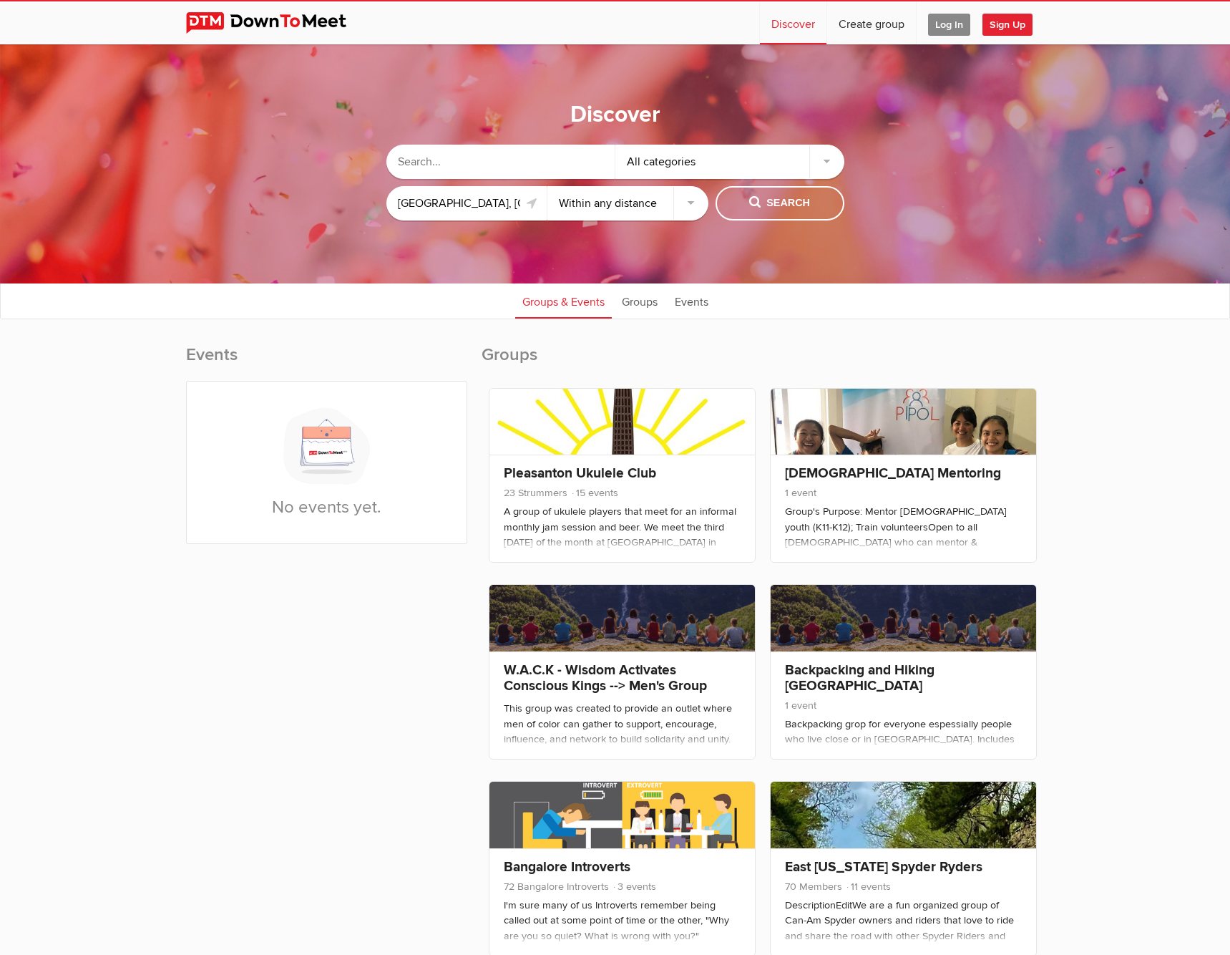
select select "50"
click at [734, 203] on button "Search" at bounding box center [780, 203] width 129 height 34
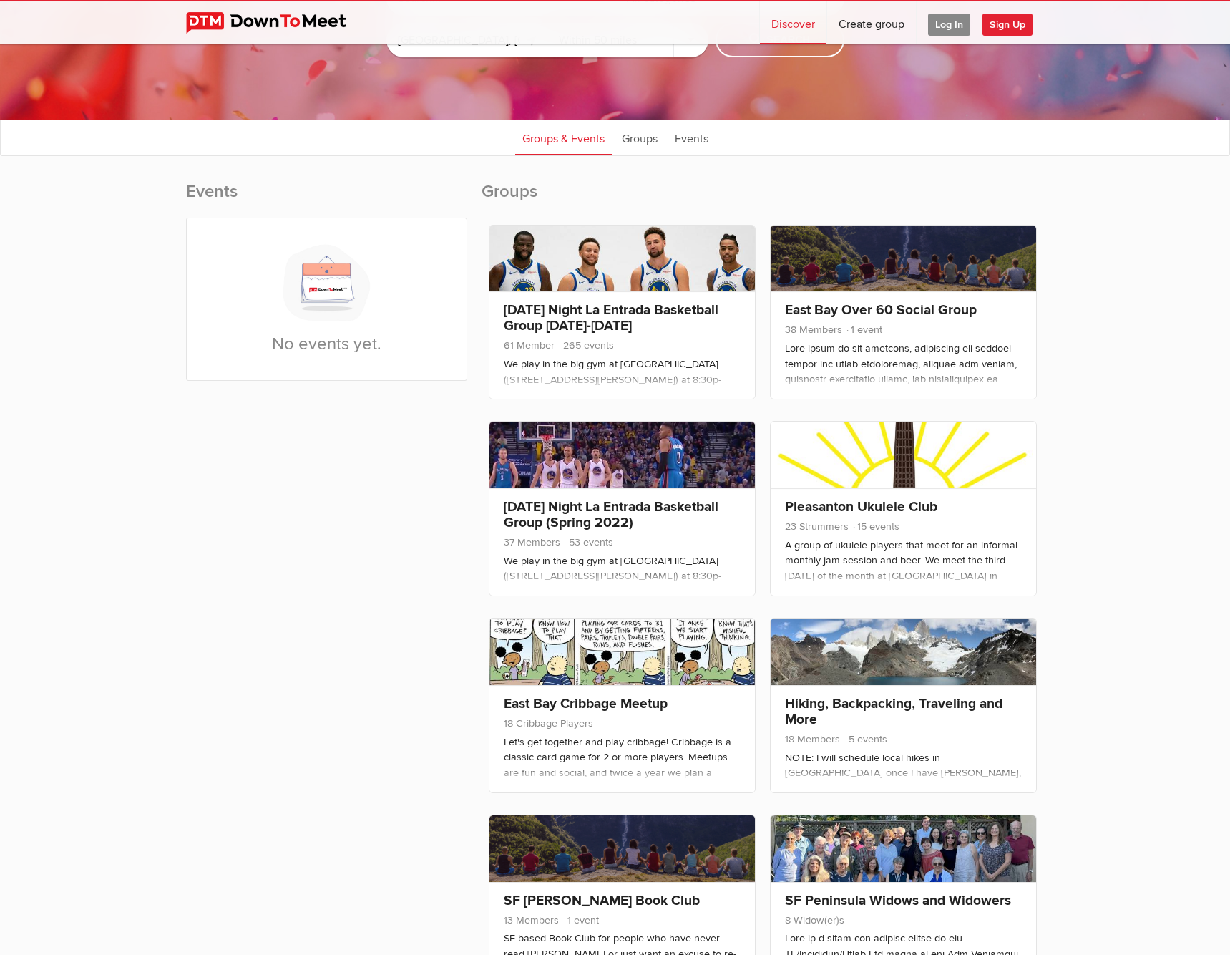
scroll to position [178, 0]
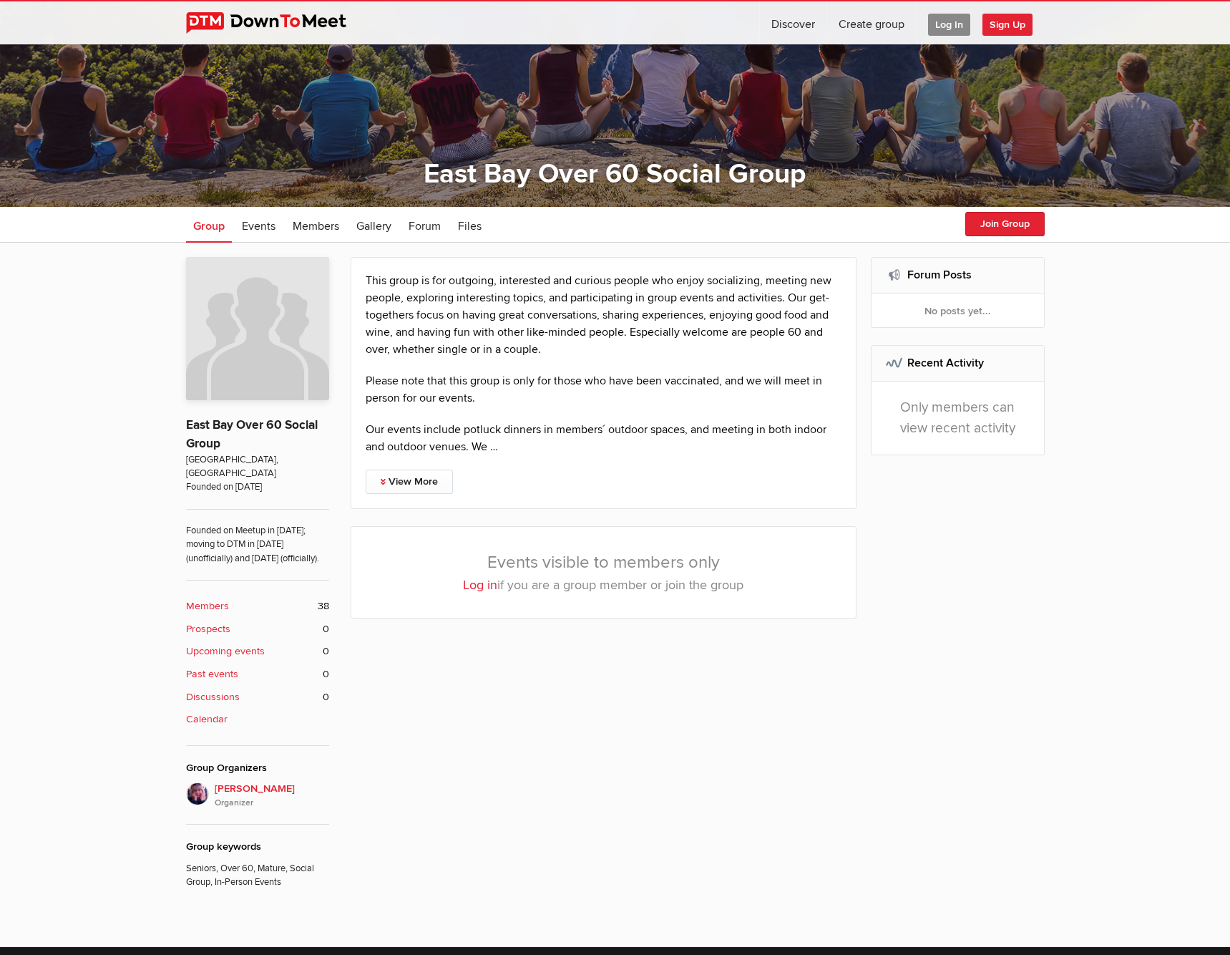
scroll to position [160, 0]
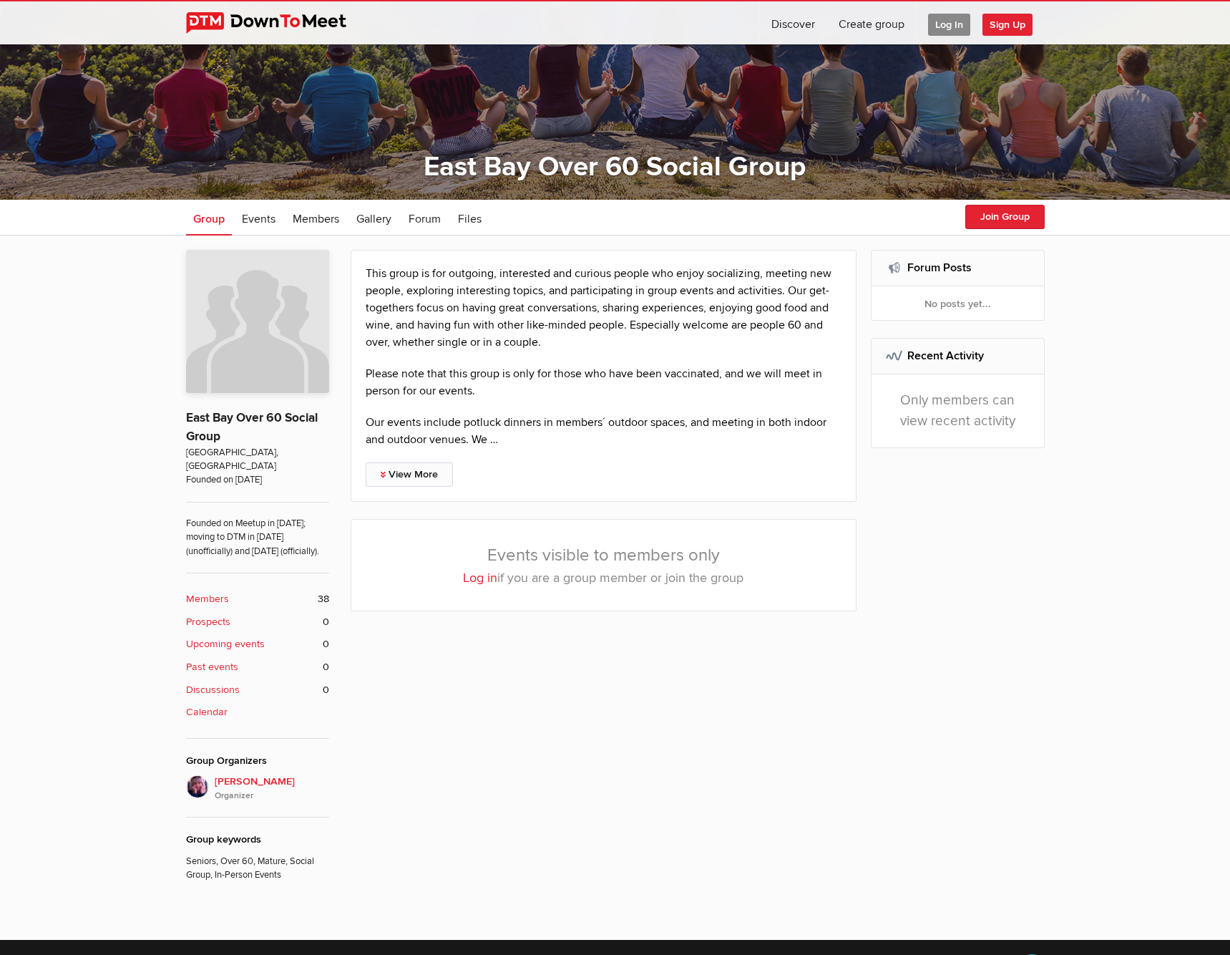
click at [417, 459] on div "This group is for outgoing, interested and curious people who enjoy socializing…" at bounding box center [604, 376] width 507 height 252
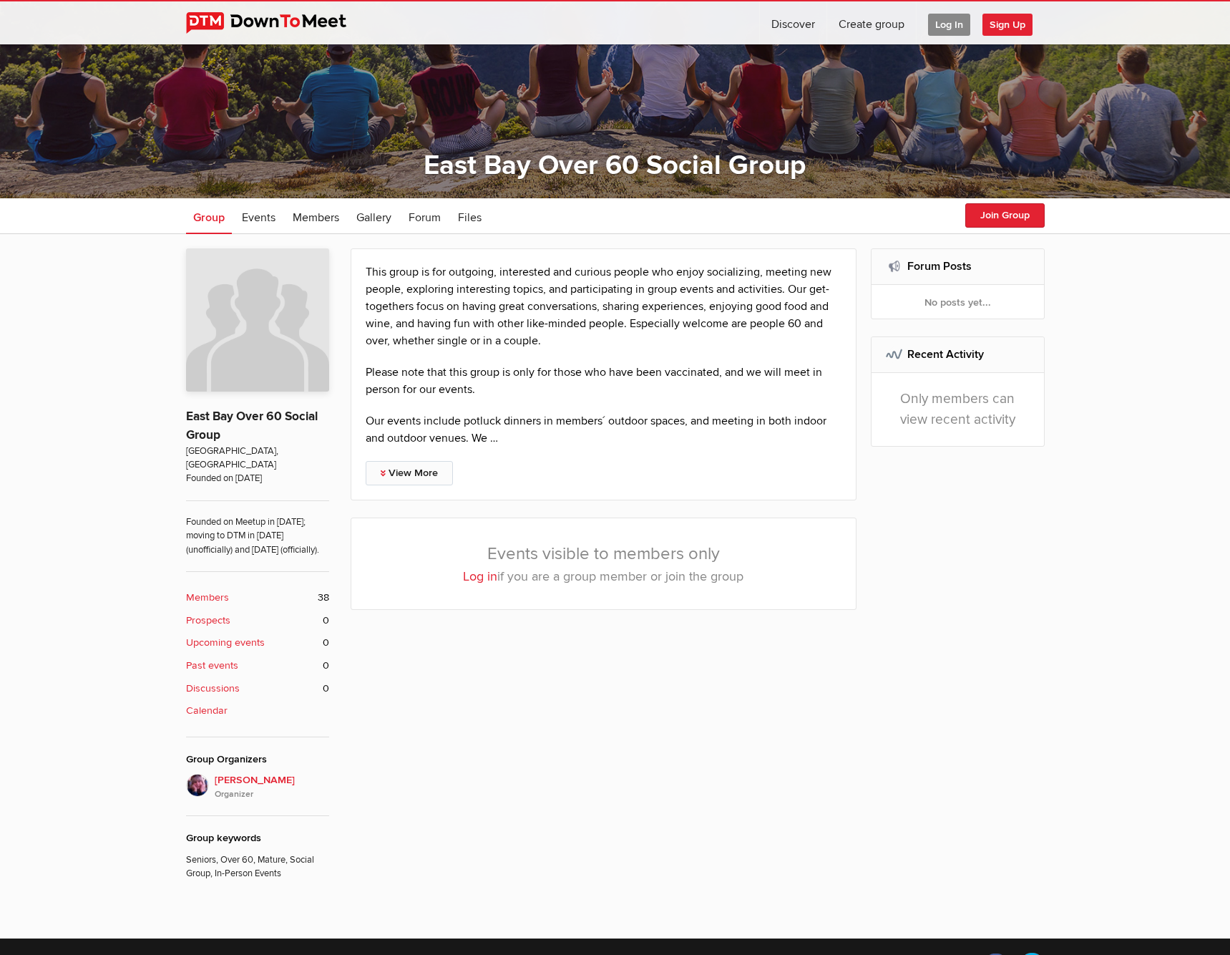
scroll to position [152, 0]
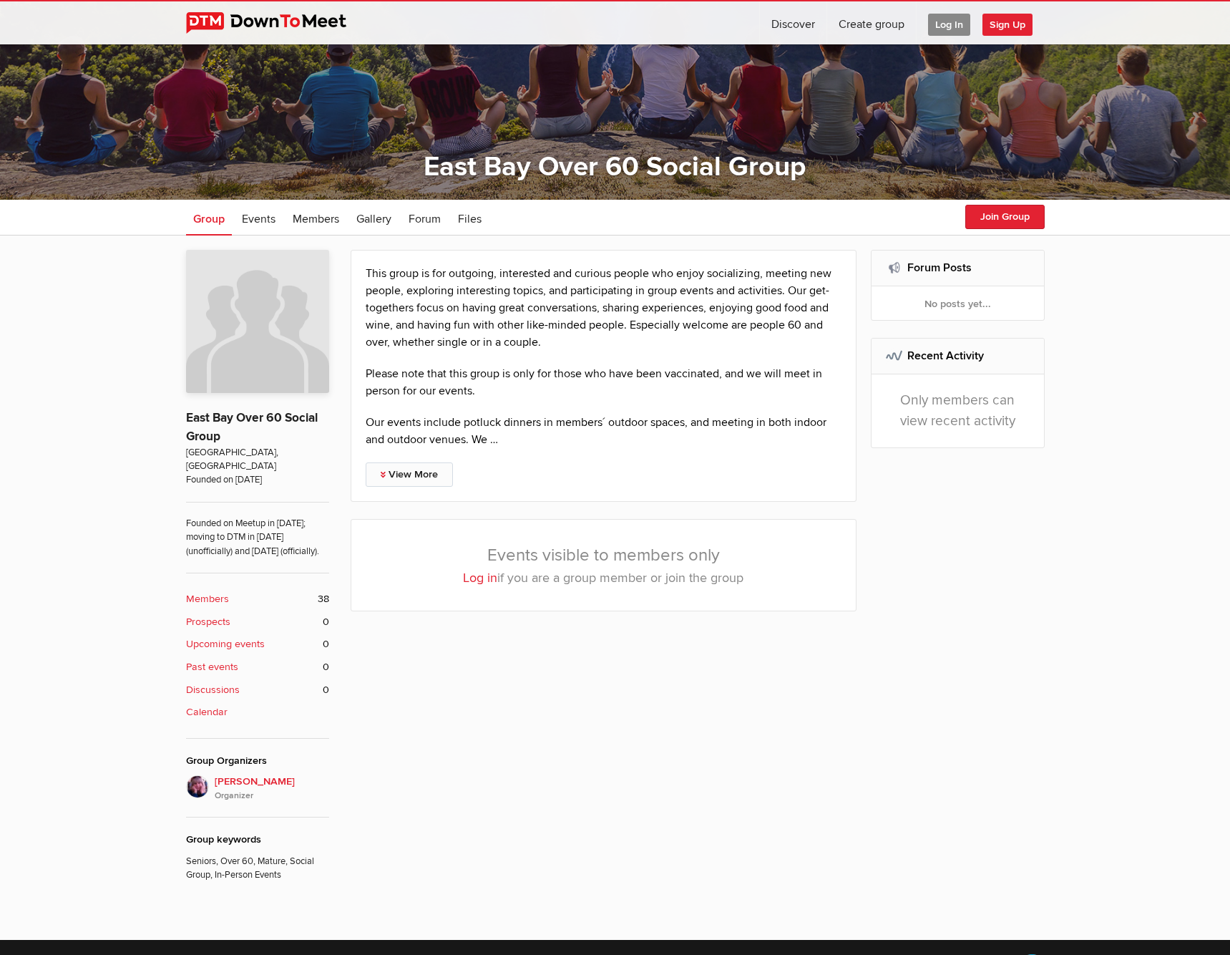
click at [417, 469] on link "View More" at bounding box center [409, 474] width 87 height 24
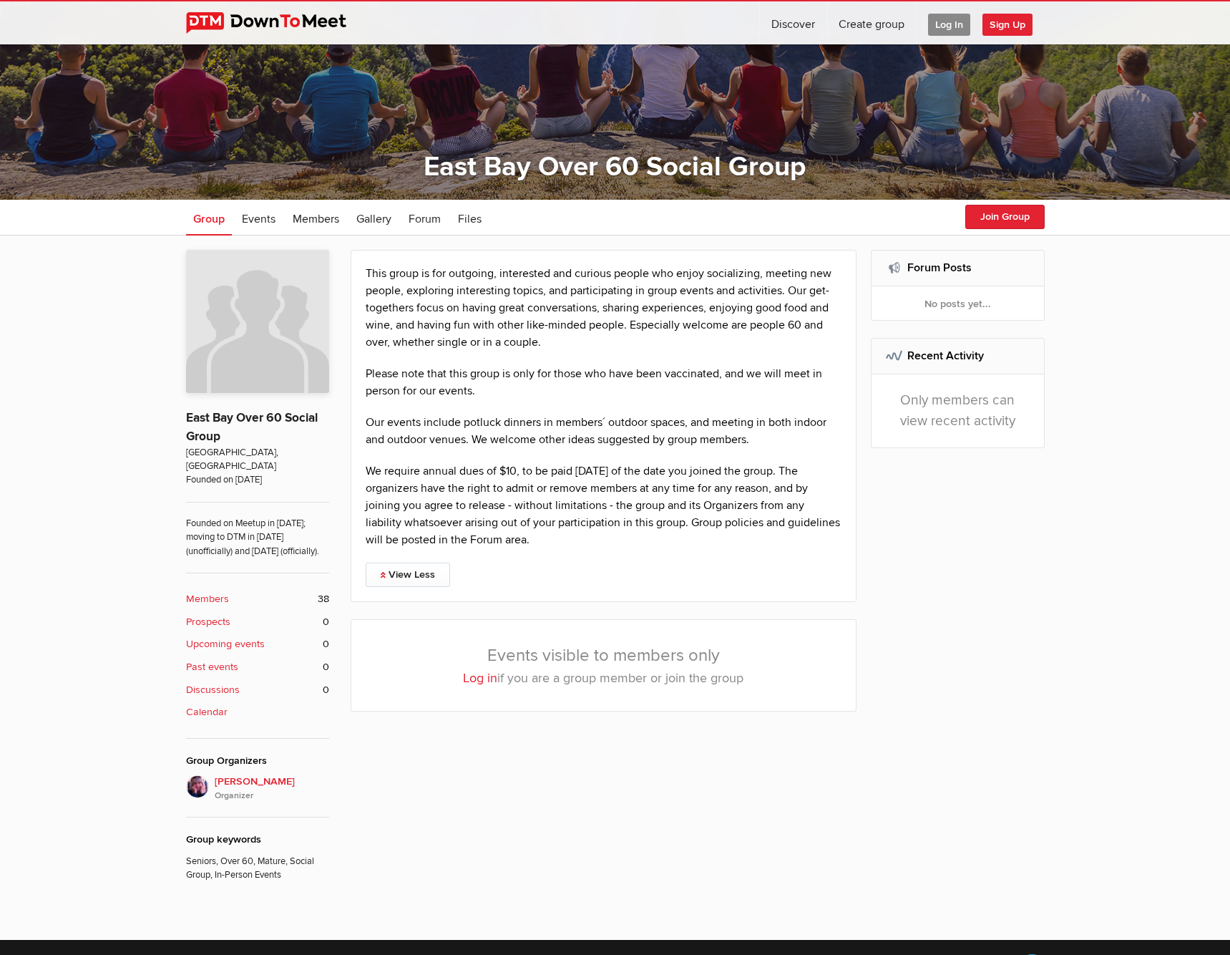
click at [1016, 15] on span "Sign Up" at bounding box center [1008, 25] width 50 height 22
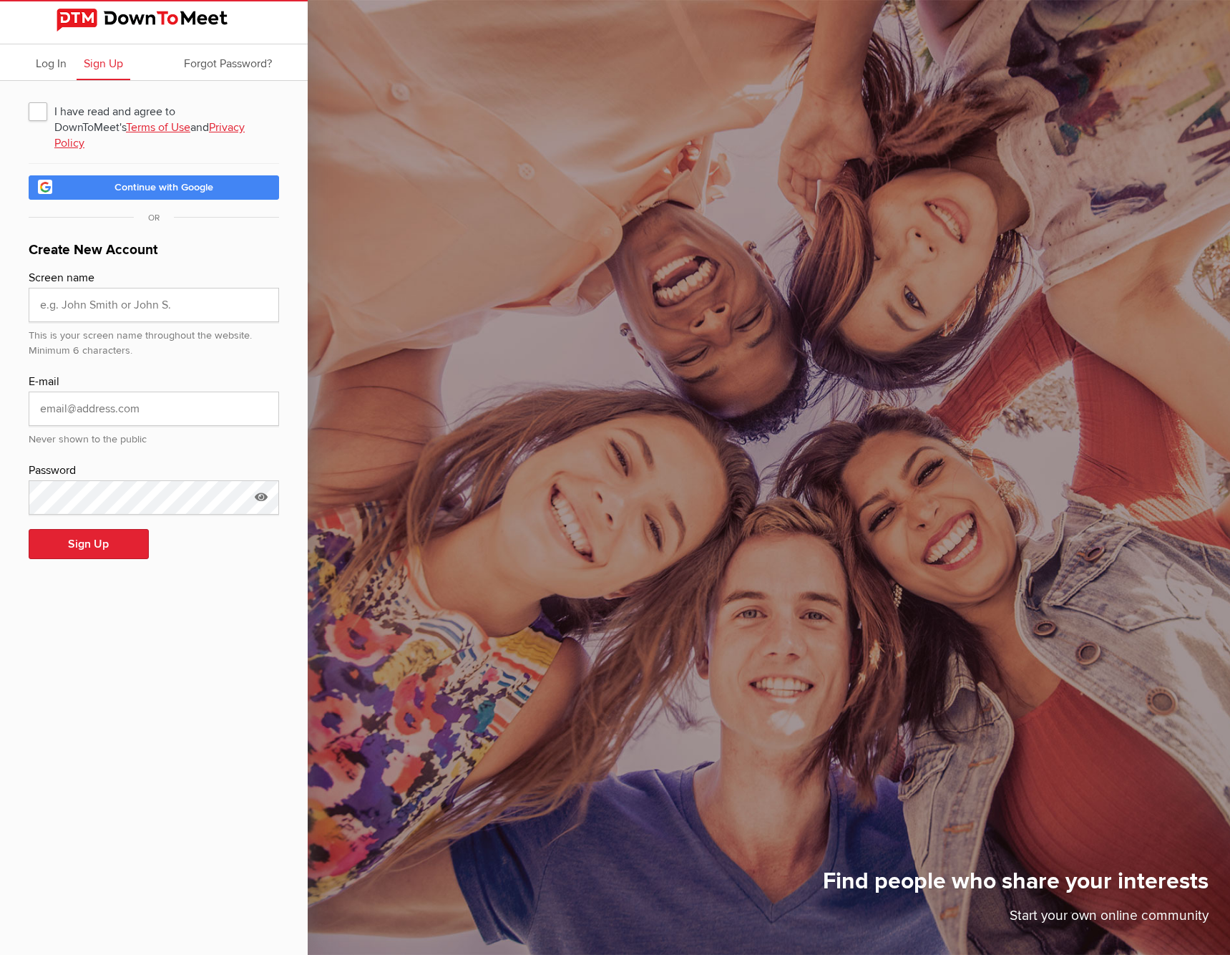
click at [126, 128] on link "Terms of Use" at bounding box center [158, 127] width 64 height 14
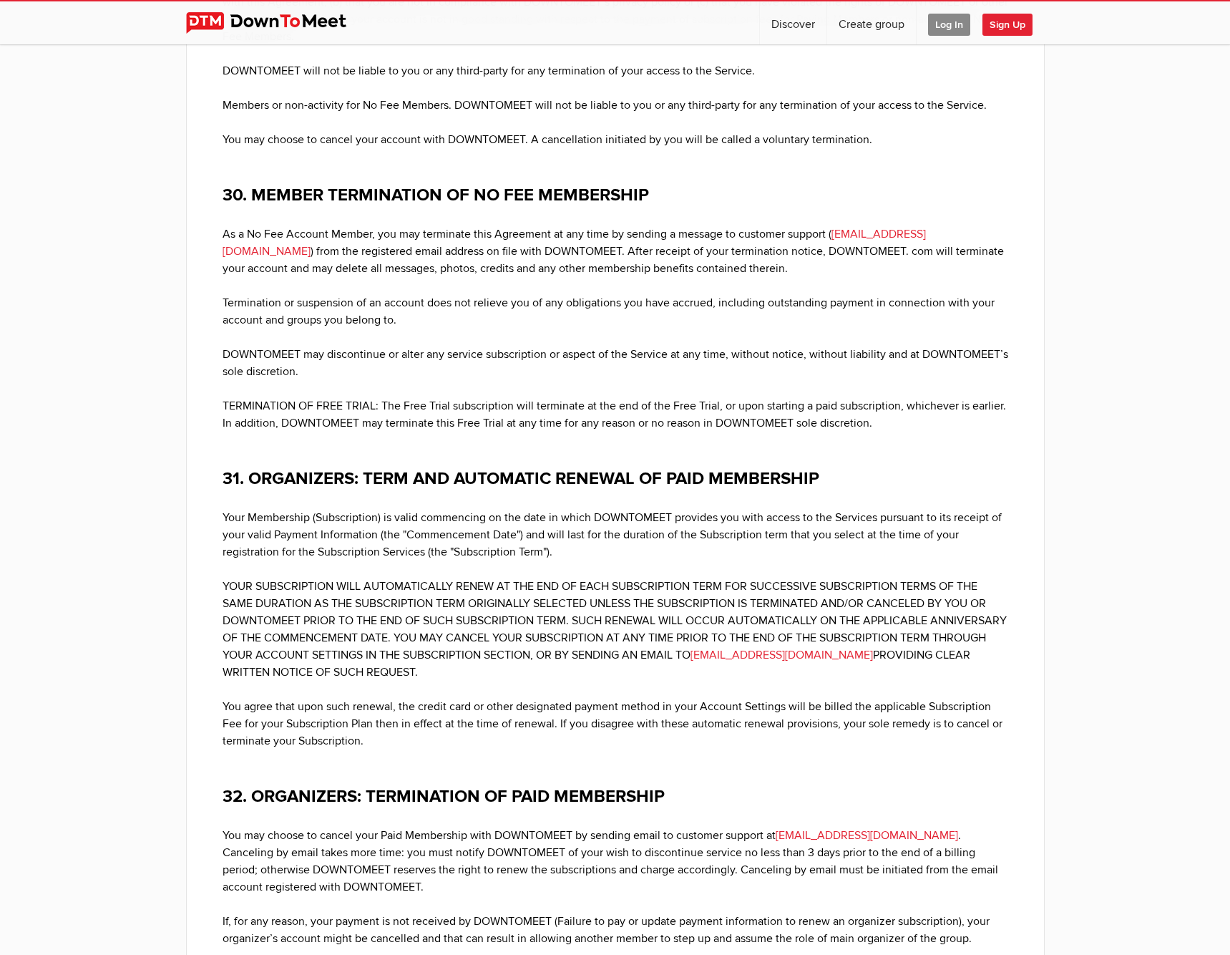
scroll to position [11523, 0]
click at [1019, 28] on span "Sign Up" at bounding box center [1008, 25] width 50 height 22
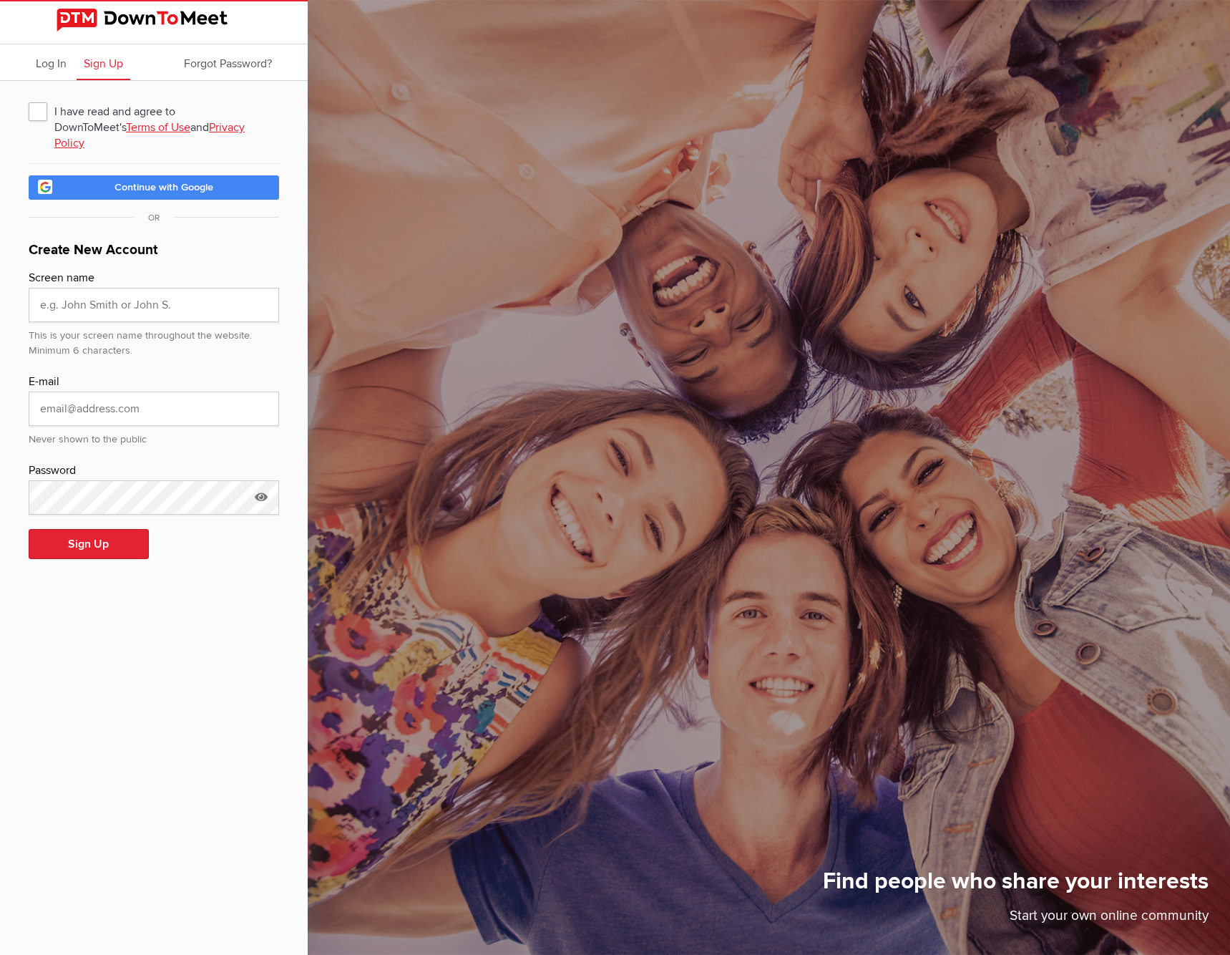
click at [29, 110] on span "I have read and agree to DownToMeet's Terms of Use and Privacy Policy" at bounding box center [154, 111] width 251 height 26
click at [29, 98] on input "I have read and agree to DownToMeet's Terms of Use and Privacy Policy" at bounding box center [28, 97] width 1 height 1
checkbox input "true"
type input "Bernie B"
type input "bernieb@comcast.net"
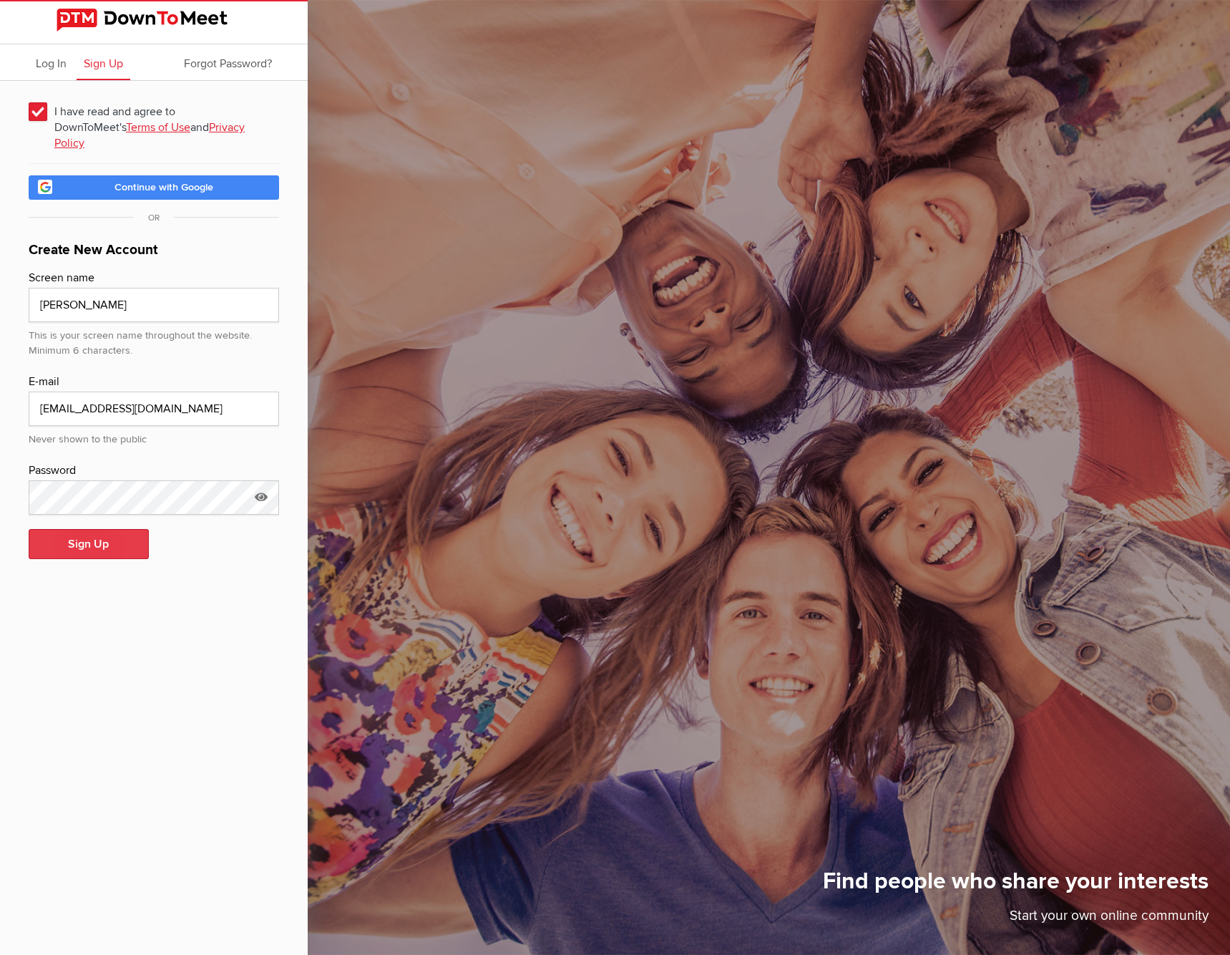
click at [79, 529] on button "Sign Up" at bounding box center [89, 544] width 120 height 30
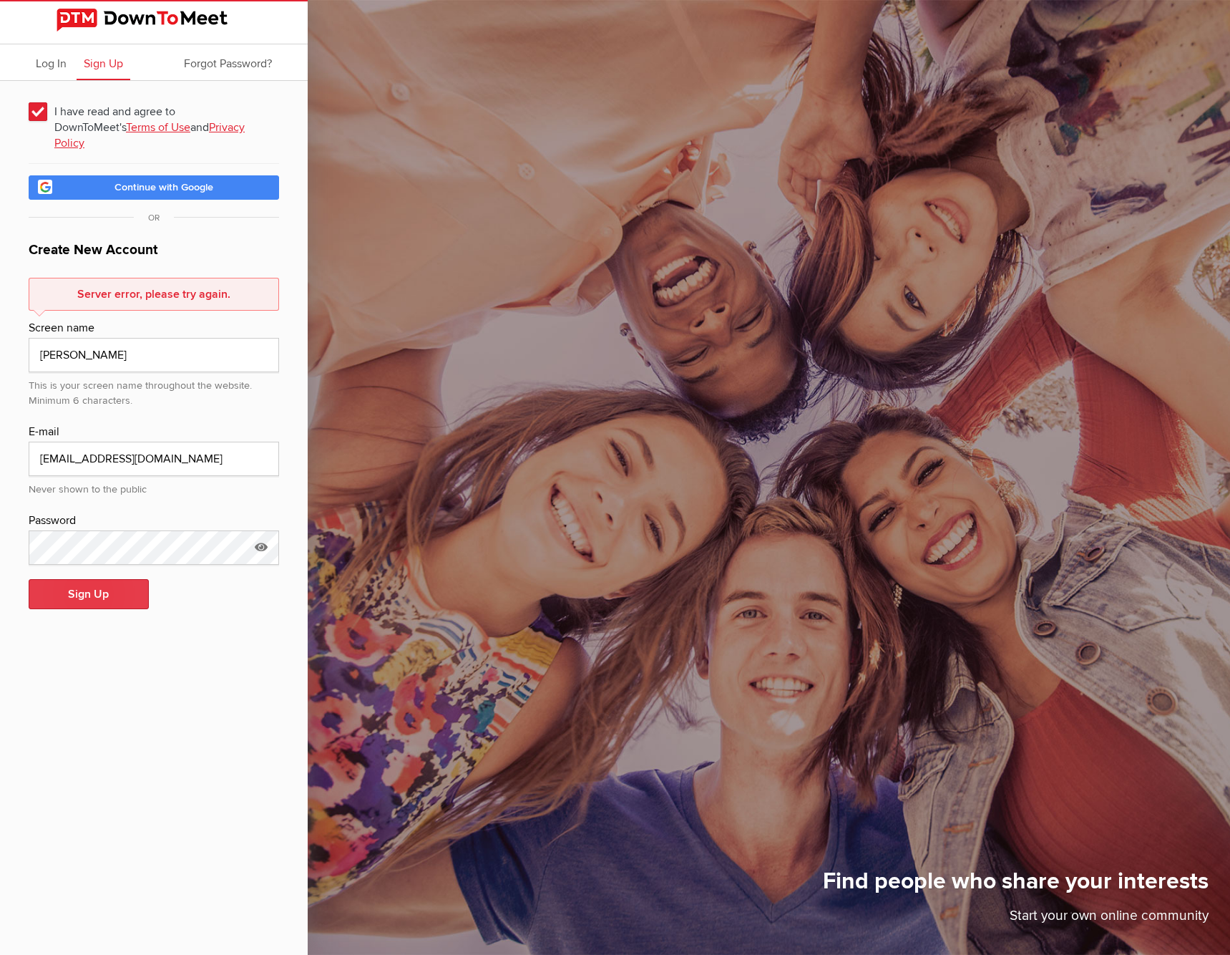
click at [84, 579] on button "Sign Up" at bounding box center [89, 594] width 120 height 30
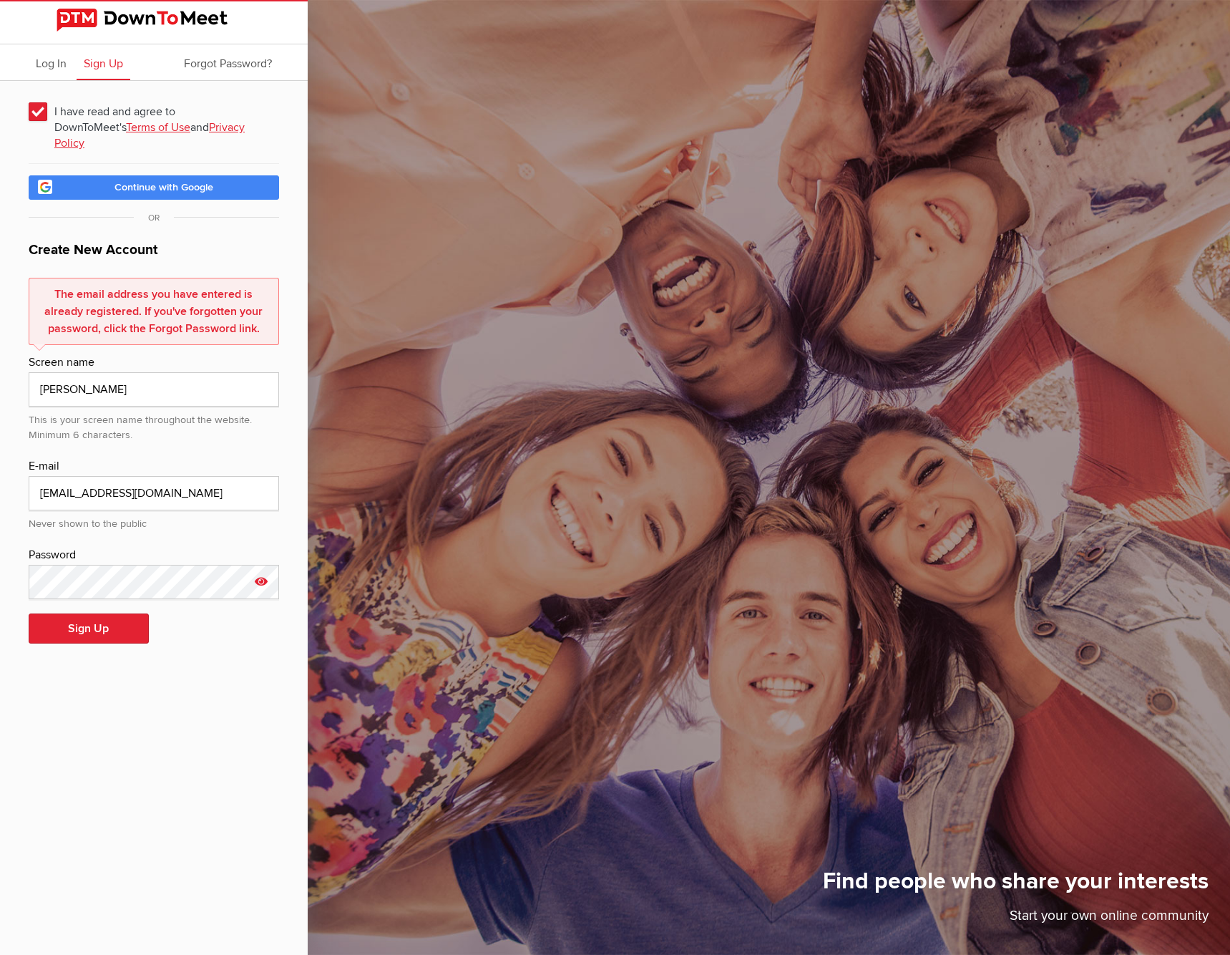
click at [262, 565] on icon at bounding box center [261, 581] width 21 height 33
drag, startPoint x: 136, startPoint y: 568, endPoint x: 33, endPoint y: 558, distance: 103.6
click at [33, 565] on input "tizdok-7hizXi-jirnos" at bounding box center [154, 582] width 251 height 34
click at [55, 68] on span "Log In" at bounding box center [51, 64] width 31 height 14
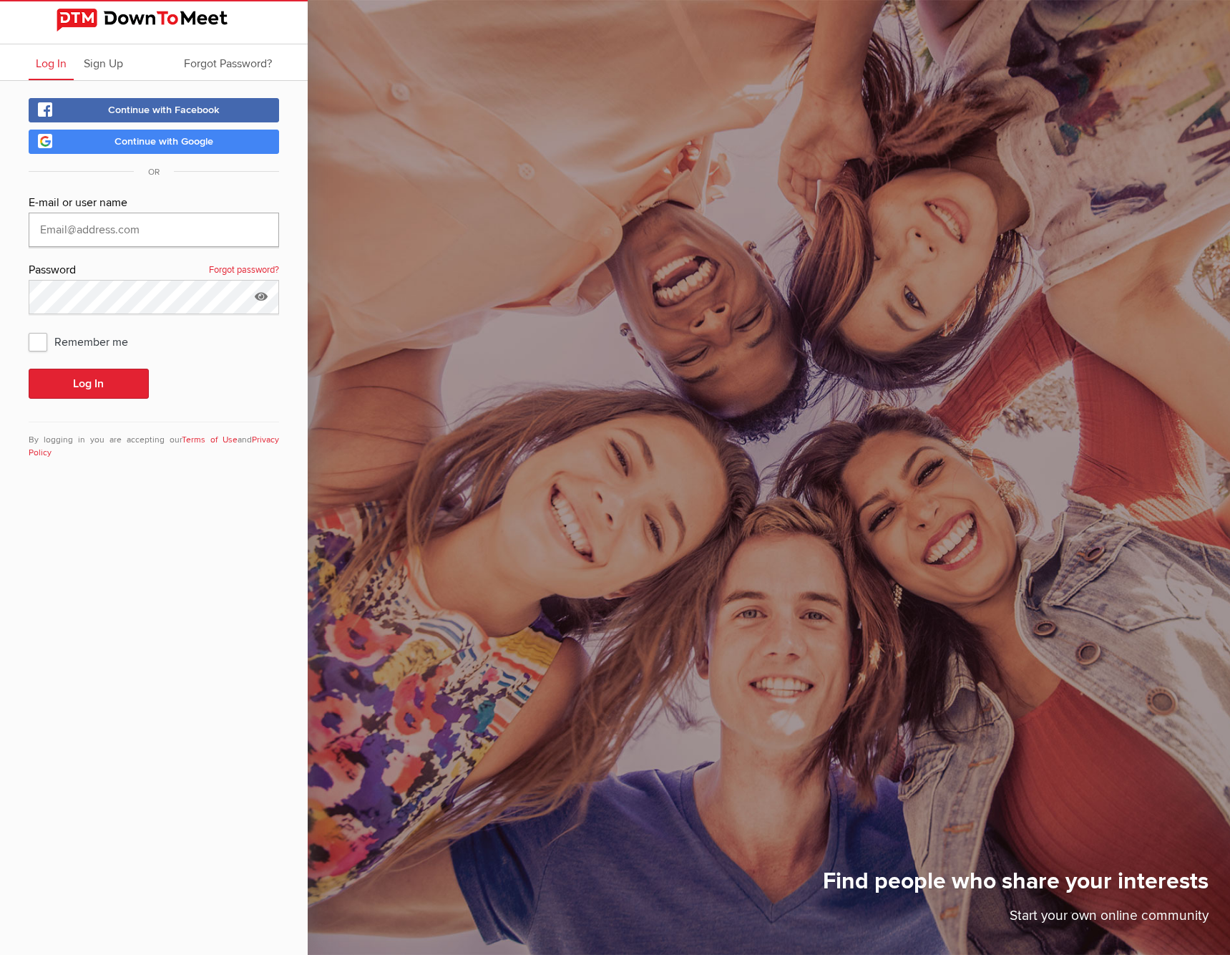
click at [0, 0] on com-1password-button at bounding box center [0, 0] width 0 height 0
click at [186, 227] on input "text" at bounding box center [154, 230] width 251 height 34
click at [0, 0] on com-1password-button at bounding box center [0, 0] width 0 height 0
click at [154, 232] on input "text" at bounding box center [154, 230] width 251 height 34
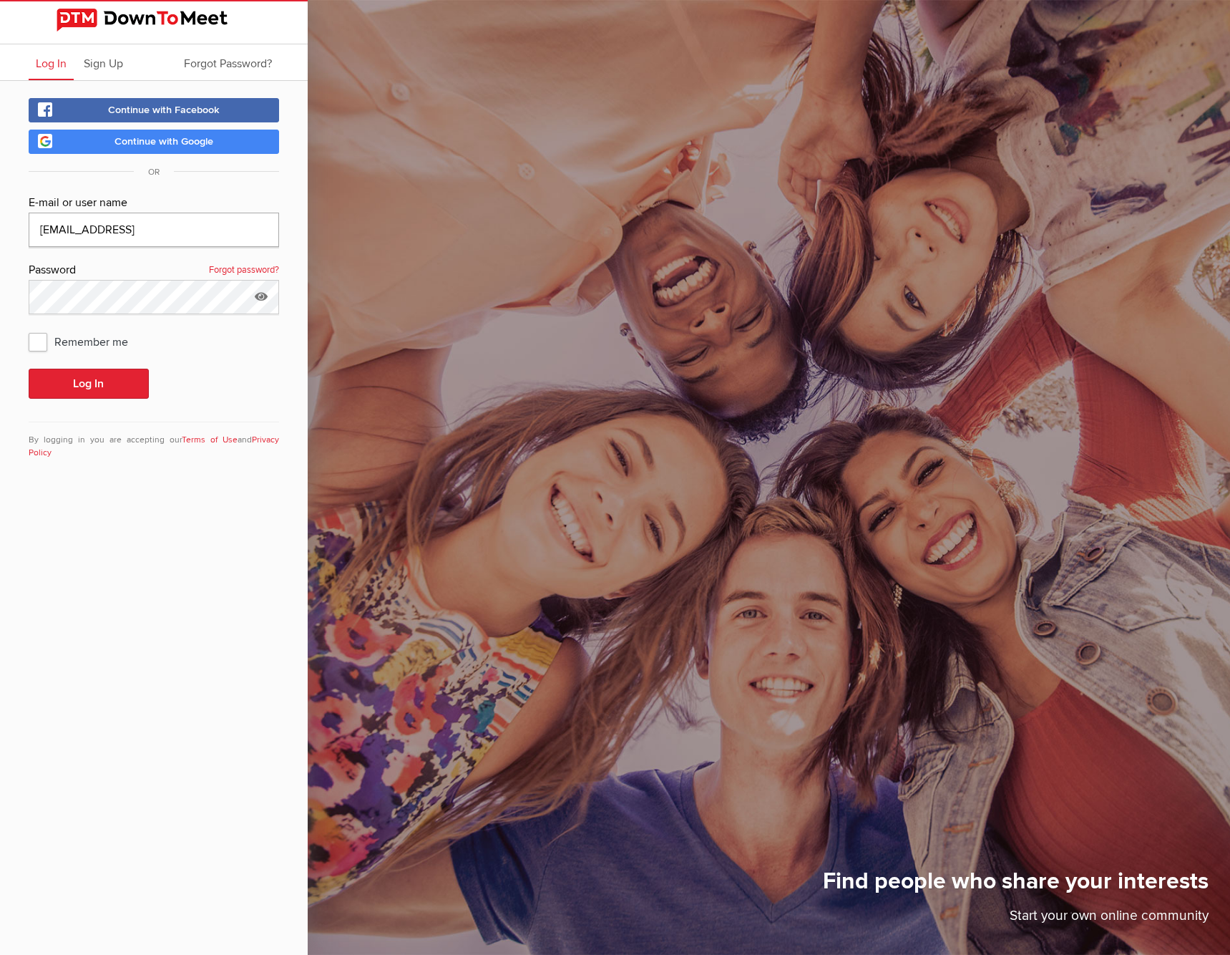
scroll to position [-1, 0]
type input "bernieb@comcast.ent"
click at [263, 303] on icon at bounding box center [261, 296] width 21 height 33
click at [179, 298] on input "text" at bounding box center [154, 297] width 251 height 34
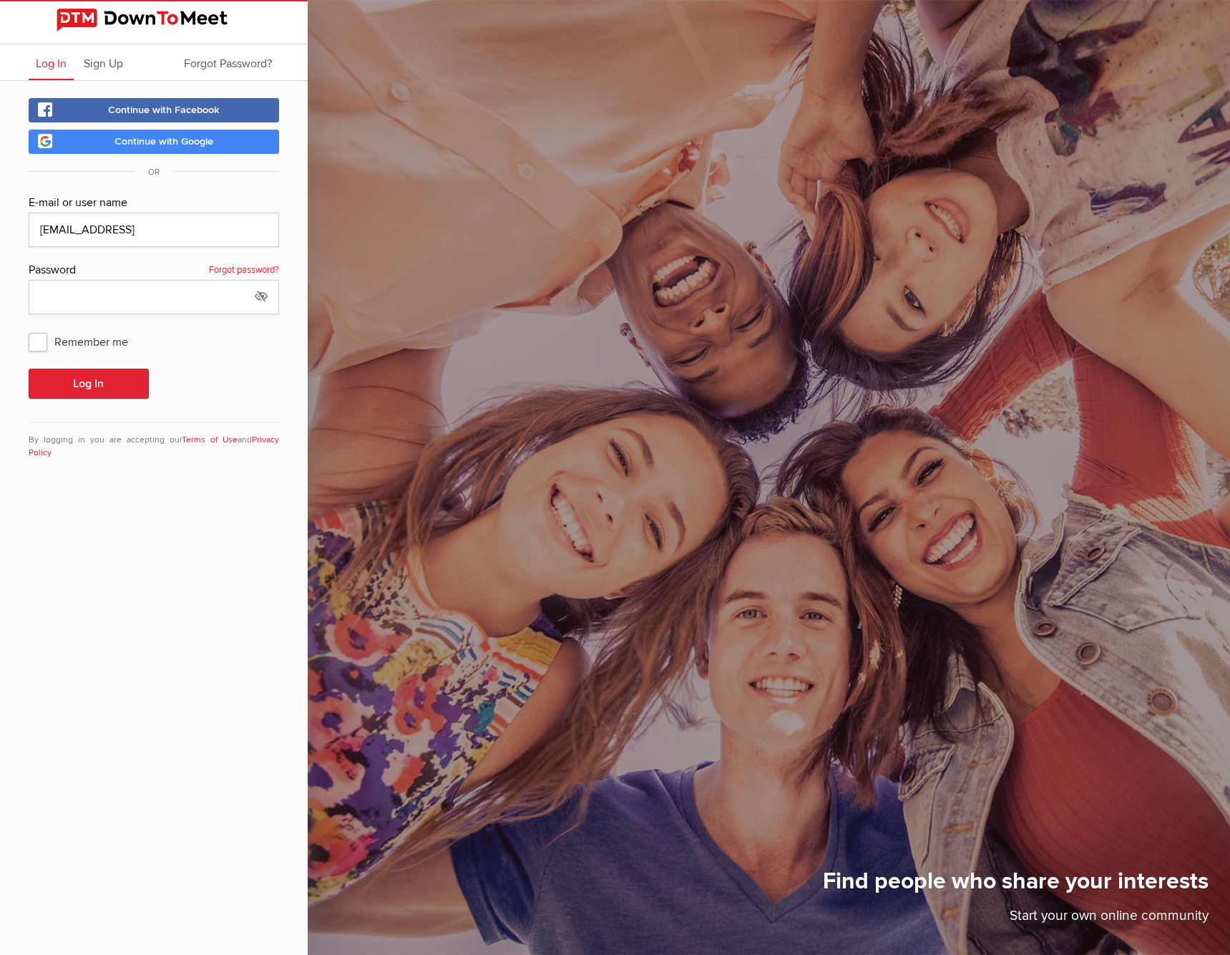
click at [236, 271] on link "Forgot password?" at bounding box center [244, 270] width 70 height 19
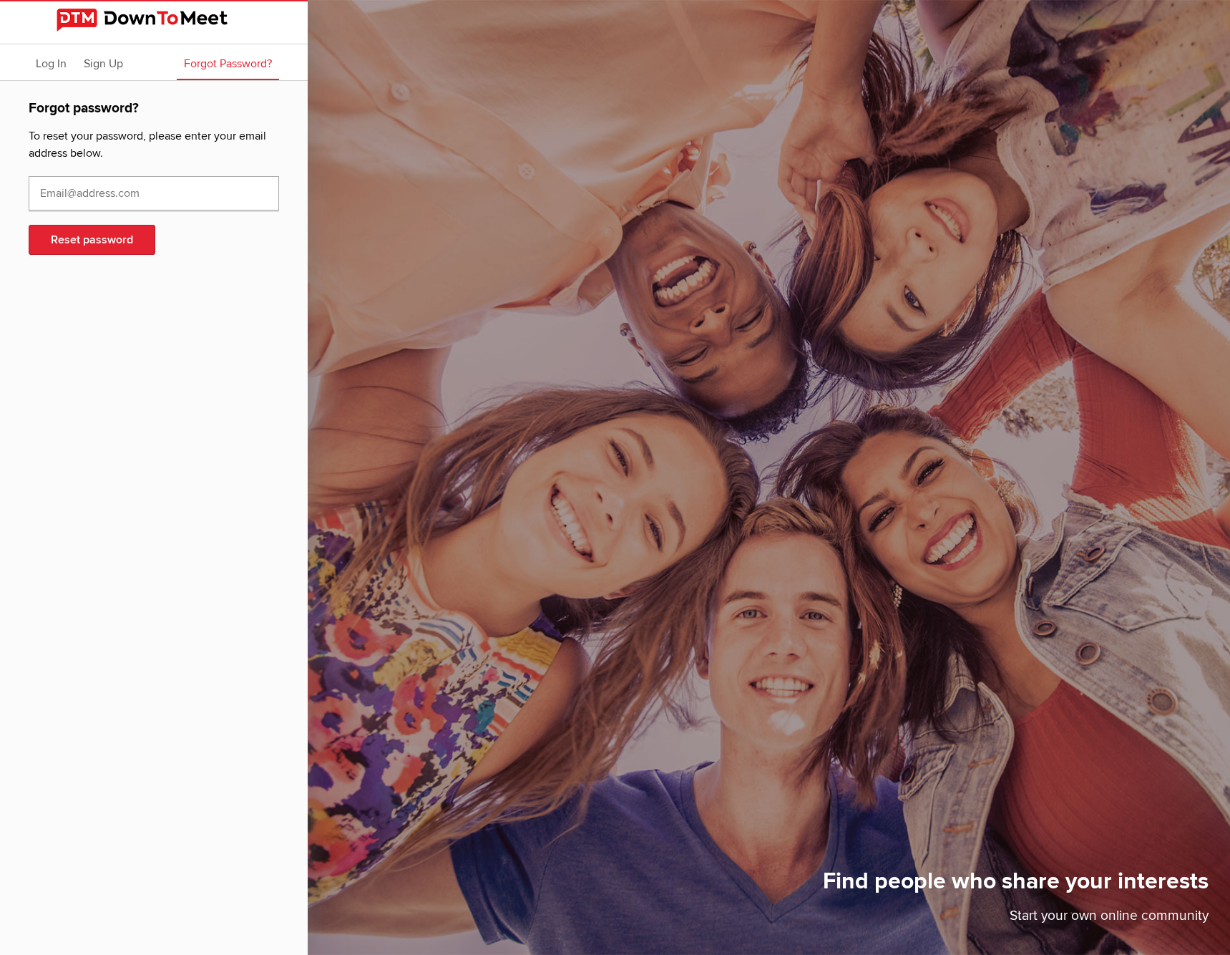
click at [73, 196] on input "text" at bounding box center [154, 193] width 251 height 34
type input "bernieb@comcast.net"
click at [104, 242] on button "Reset password" at bounding box center [92, 240] width 127 height 30
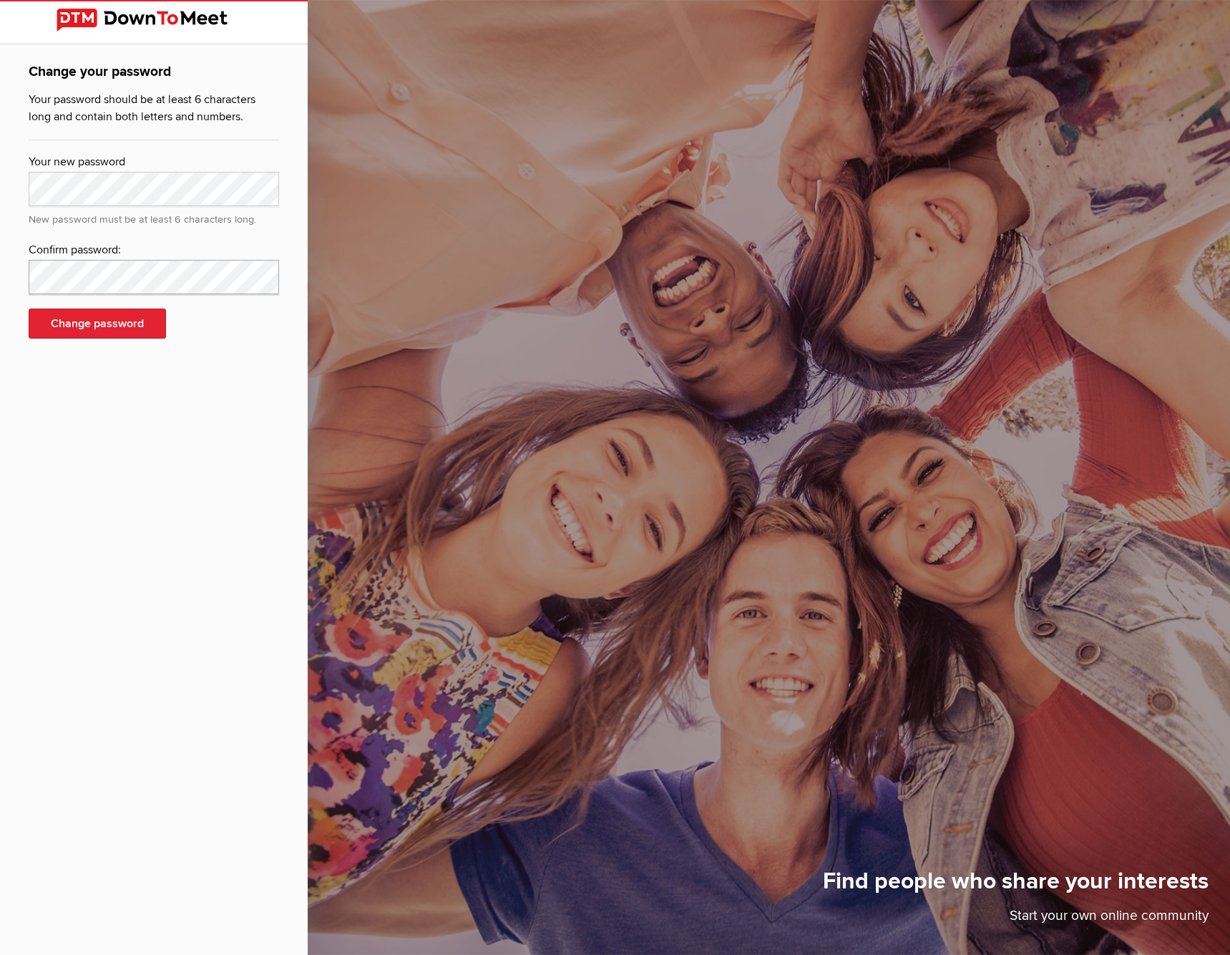
click at [18, 278] on div "Change your password Your password should be at least 6 characters long and con…" at bounding box center [154, 208] width 308 height 329
click at [268, 371] on div "Change your password Your password should be at least 6 characters long and con…" at bounding box center [154, 208] width 308 height 329
click at [131, 330] on button "Change password" at bounding box center [97, 324] width 137 height 30
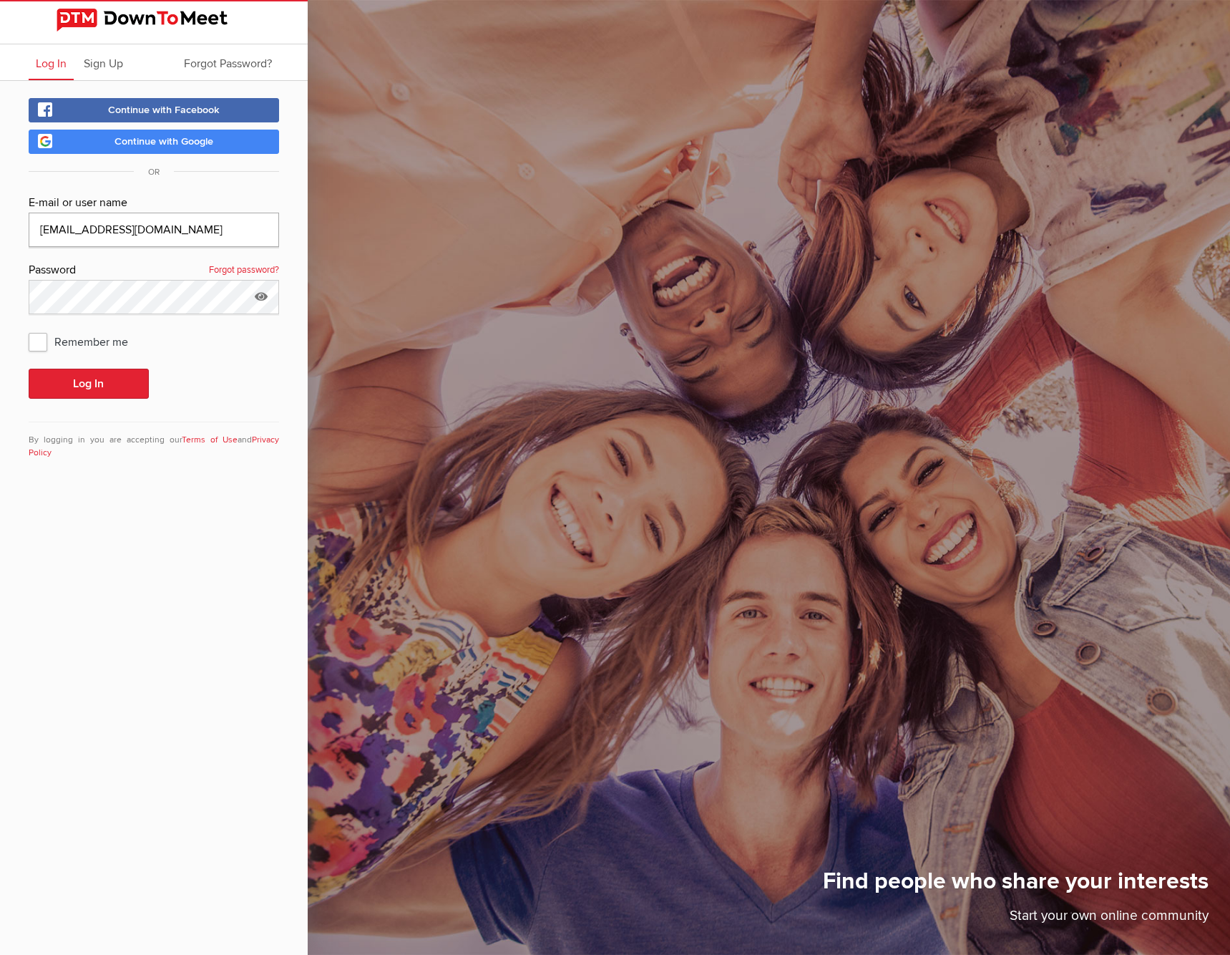
type input "bernieb@comcast.net"
click at [88, 384] on button "Log In" at bounding box center [89, 384] width 120 height 30
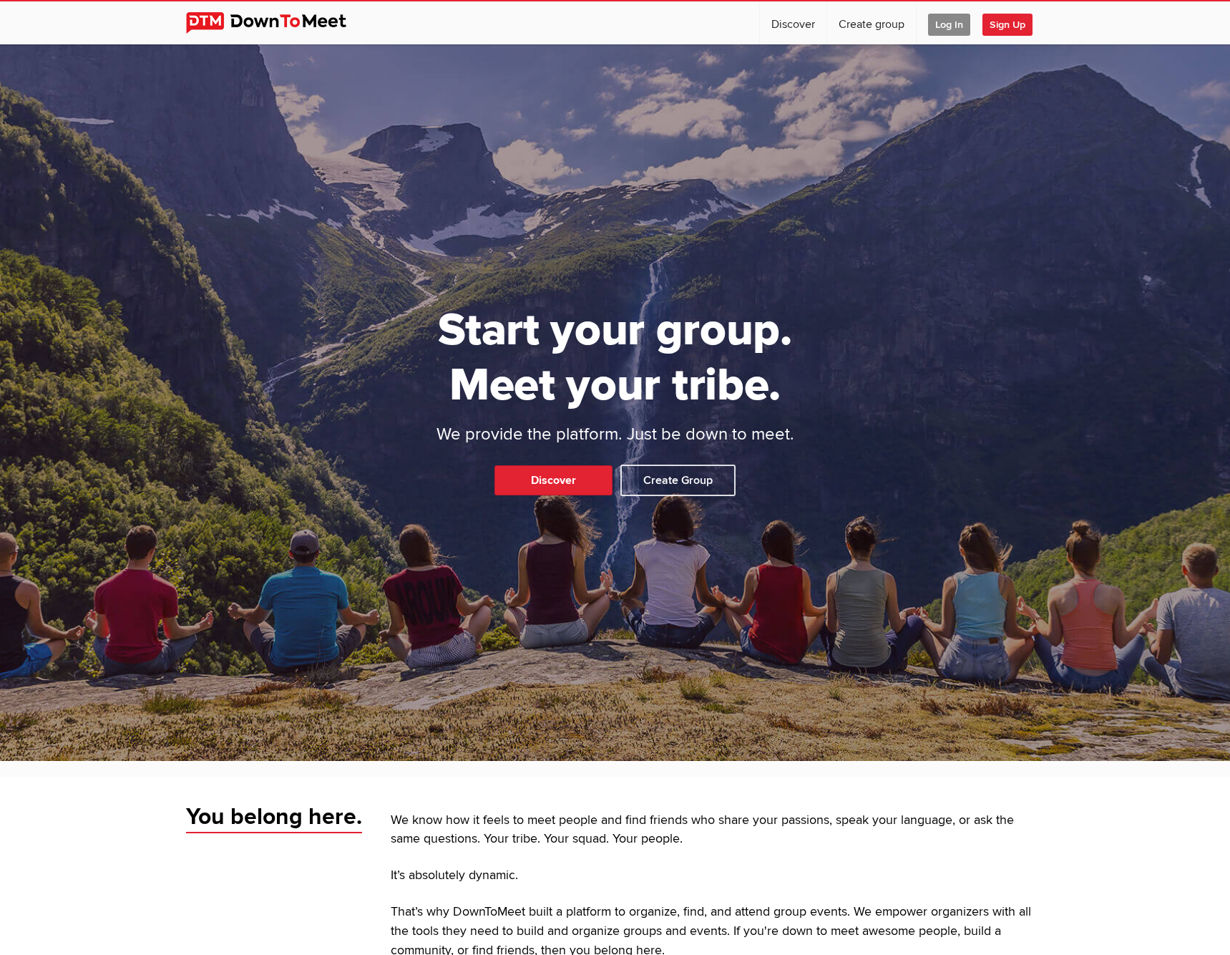
click at [949, 29] on span "Log In" at bounding box center [949, 25] width 42 height 22
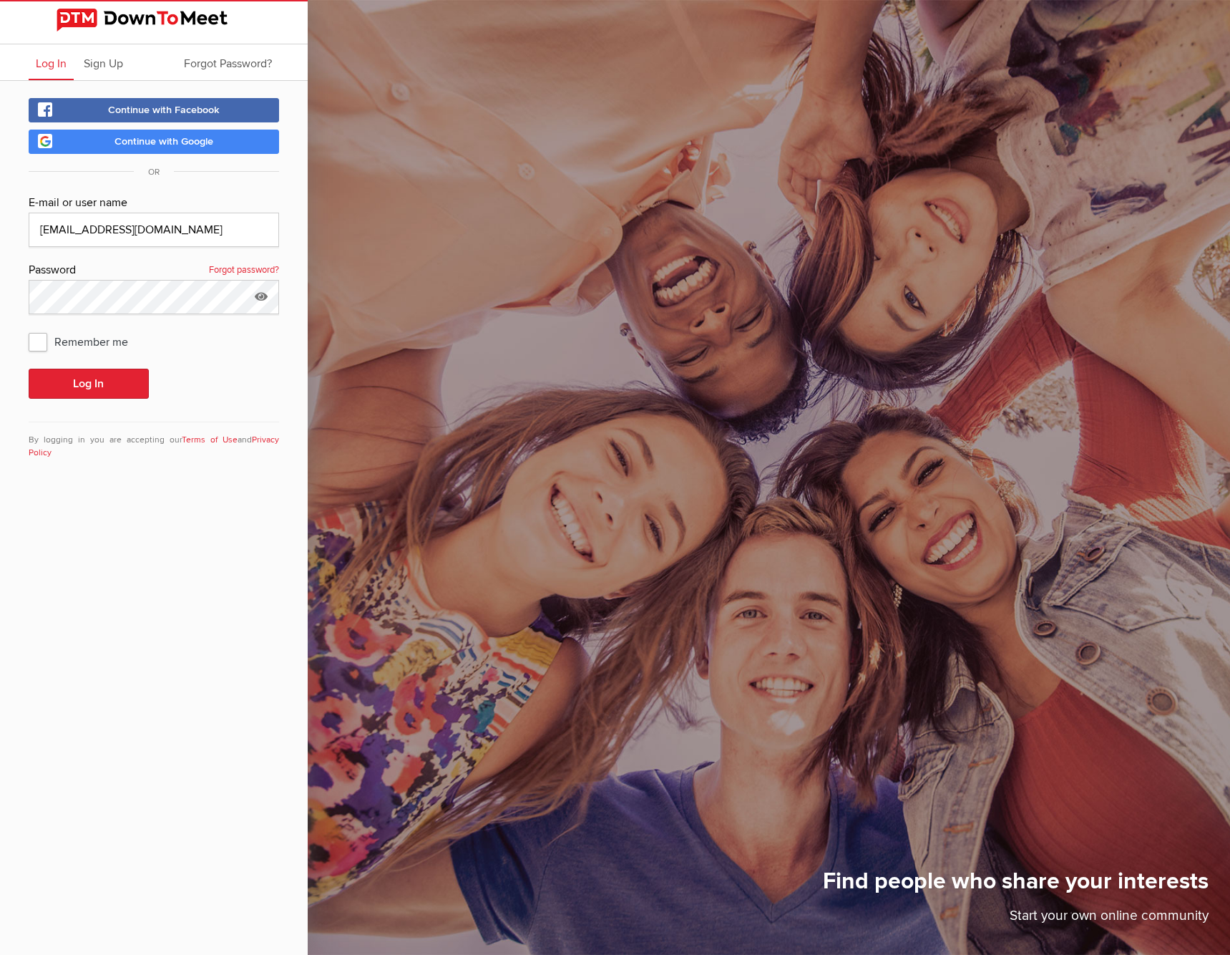
type input "bernieb@comcast.net"
click at [79, 390] on button "Log In" at bounding box center [89, 384] width 120 height 30
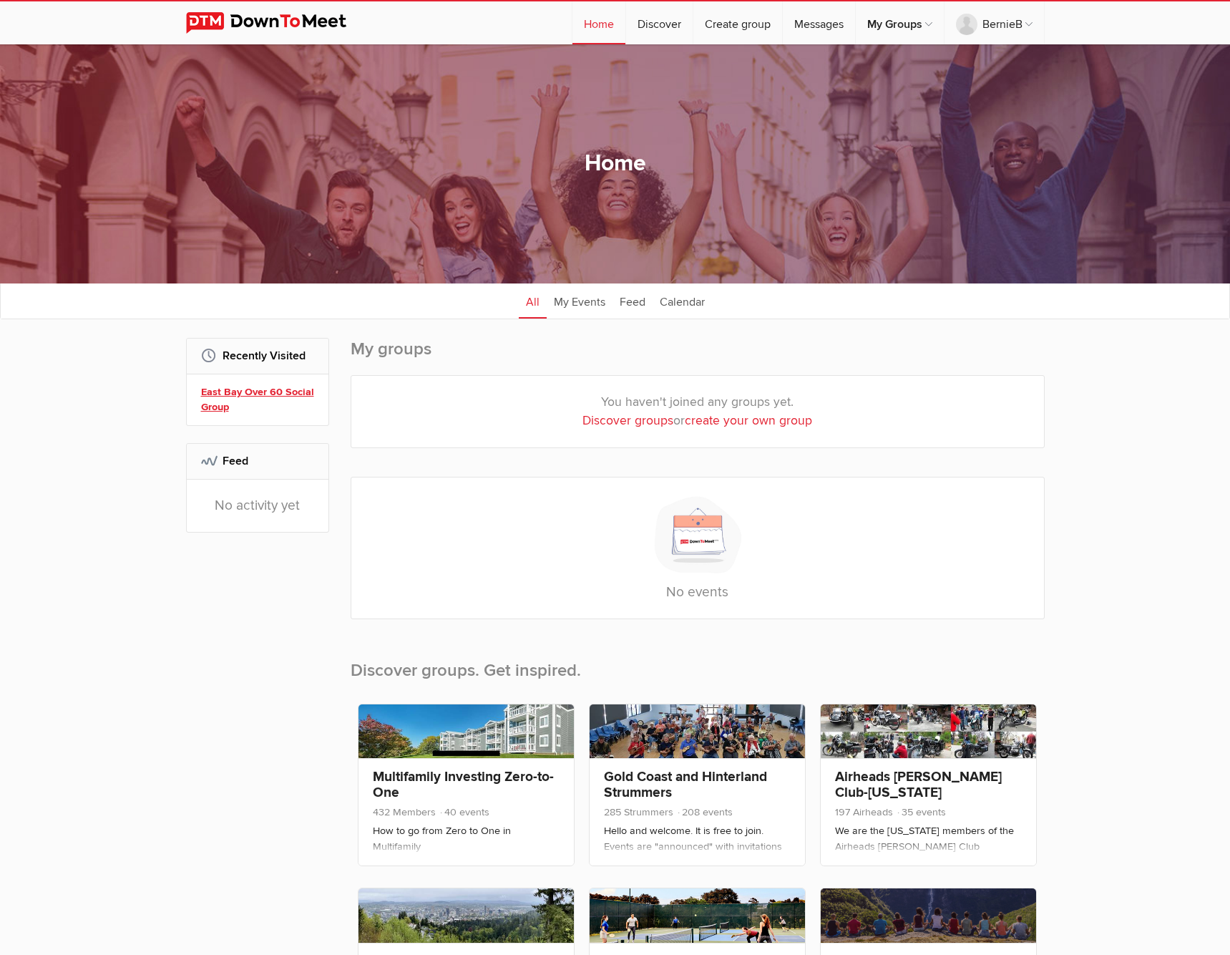
click at [257, 388] on link "East Bay Over 60 Social Group" at bounding box center [259, 399] width 117 height 31
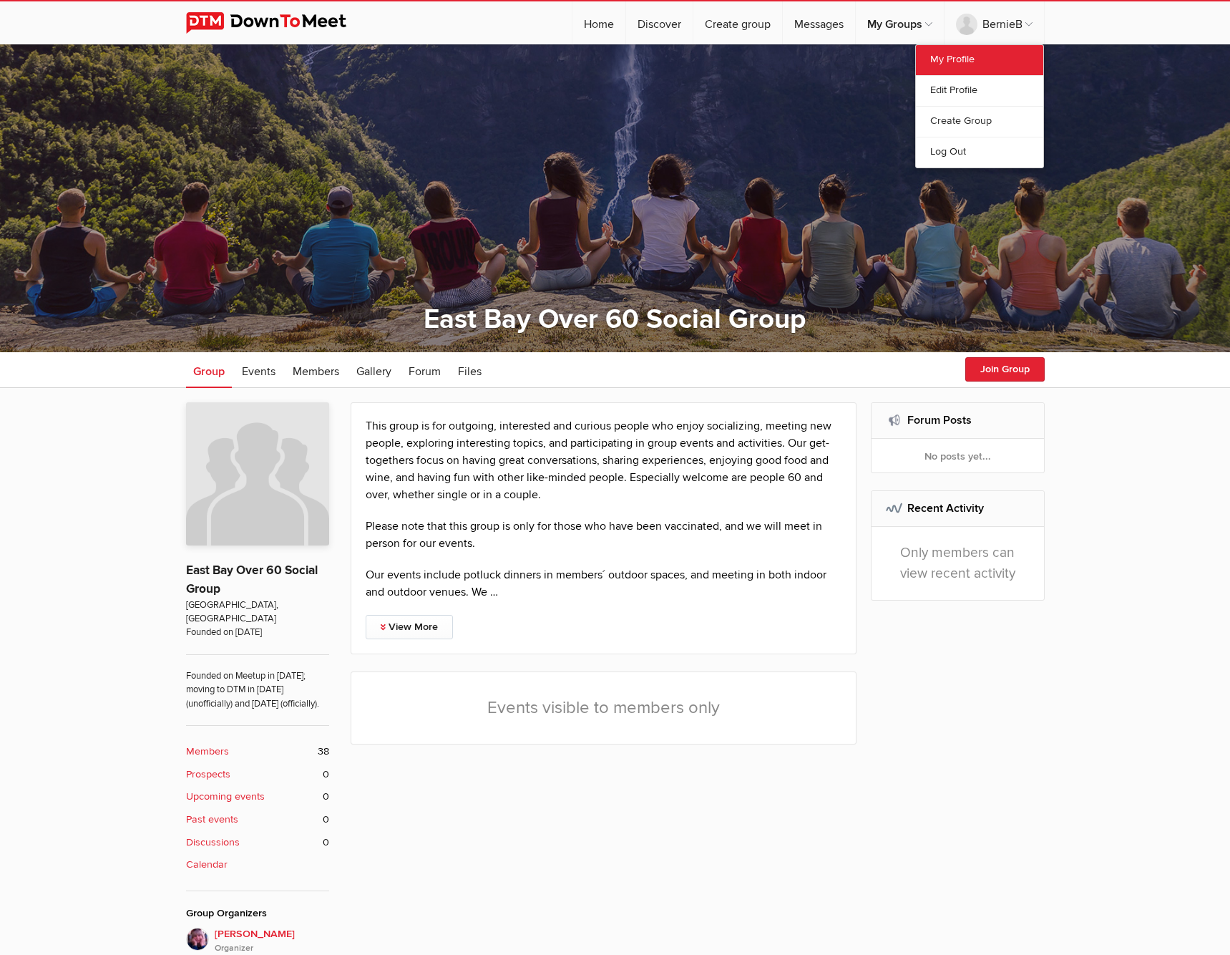
click at [949, 57] on link "My Profile" at bounding box center [979, 60] width 127 height 30
